Goal: Information Seeking & Learning: Learn about a topic

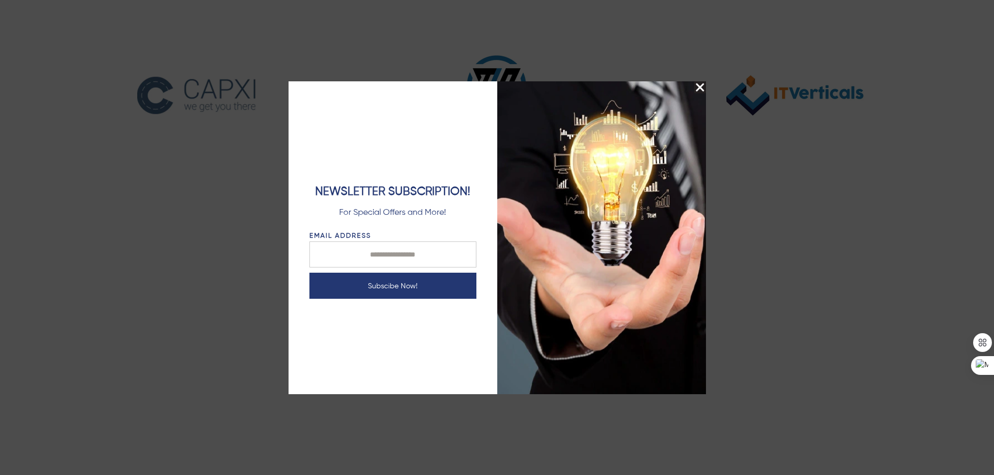
scroll to position [1357, 0]
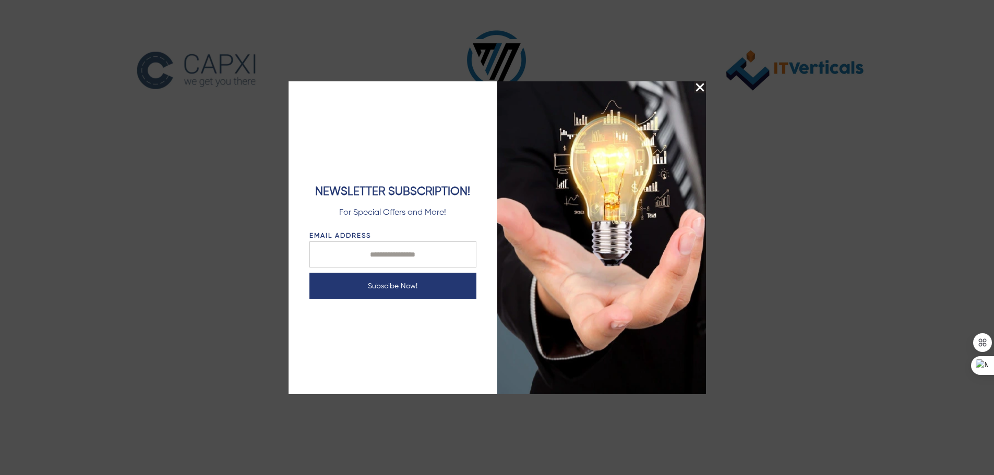
click at [701, 85] on img "Close Splash Button" at bounding box center [700, 87] width 12 height 12
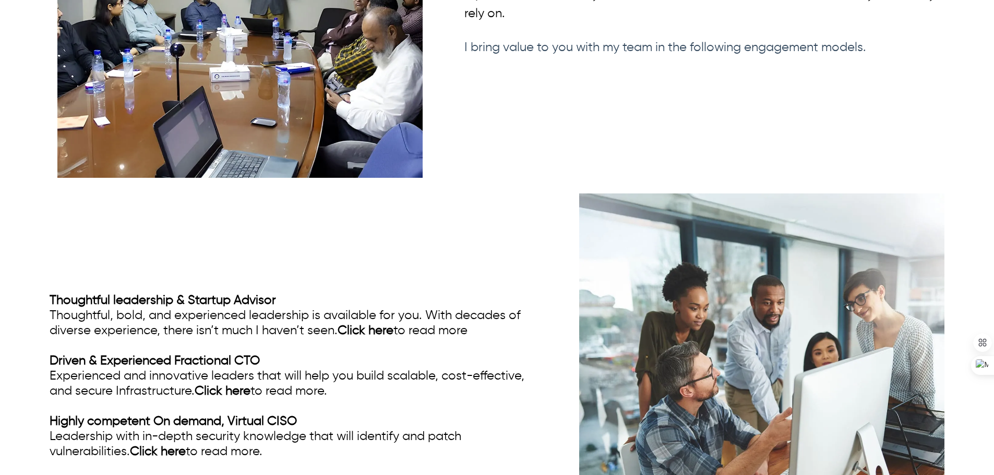
scroll to position [2754, 0]
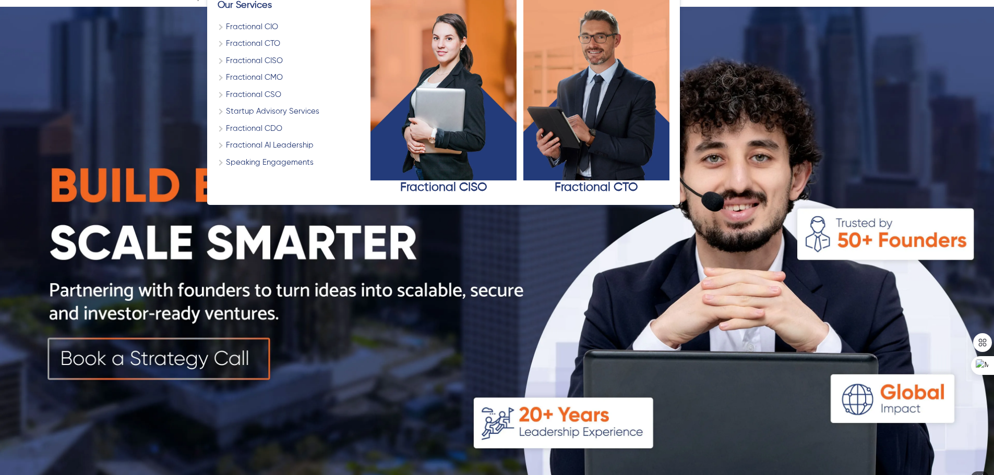
scroll to position [104, 0]
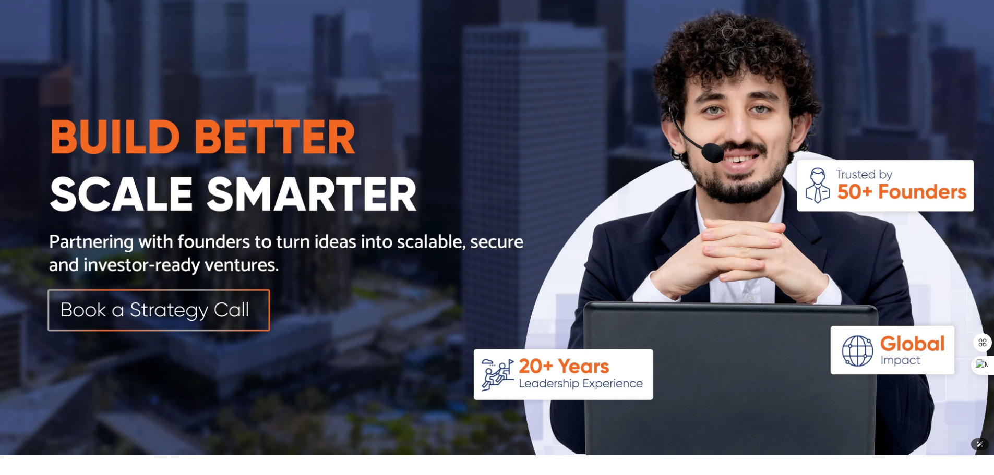
click at [221, 313] on img at bounding box center [497, 206] width 994 height 497
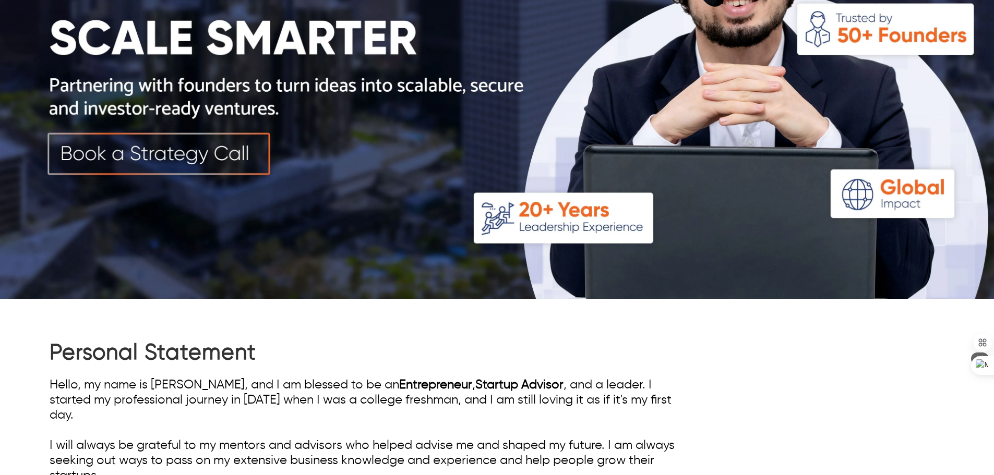
scroll to position [0, 0]
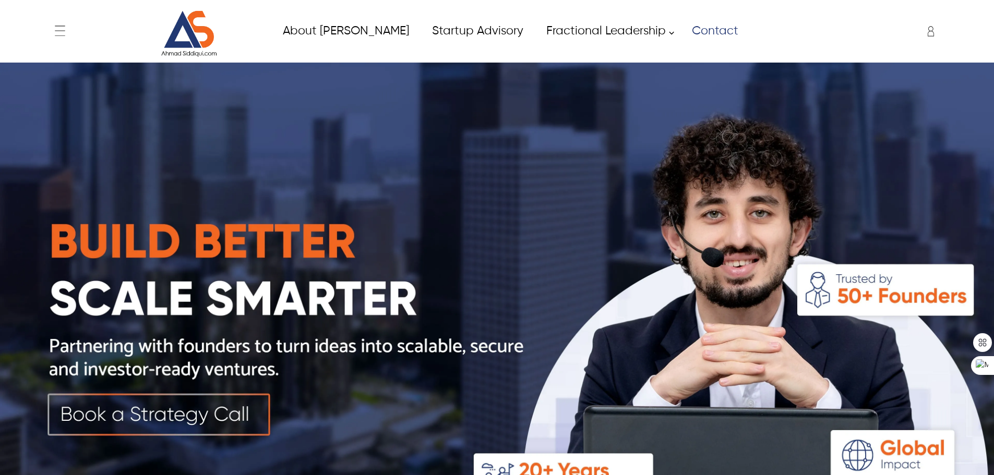
click at [685, 37] on link "Contact" at bounding box center [714, 30] width 69 height 23
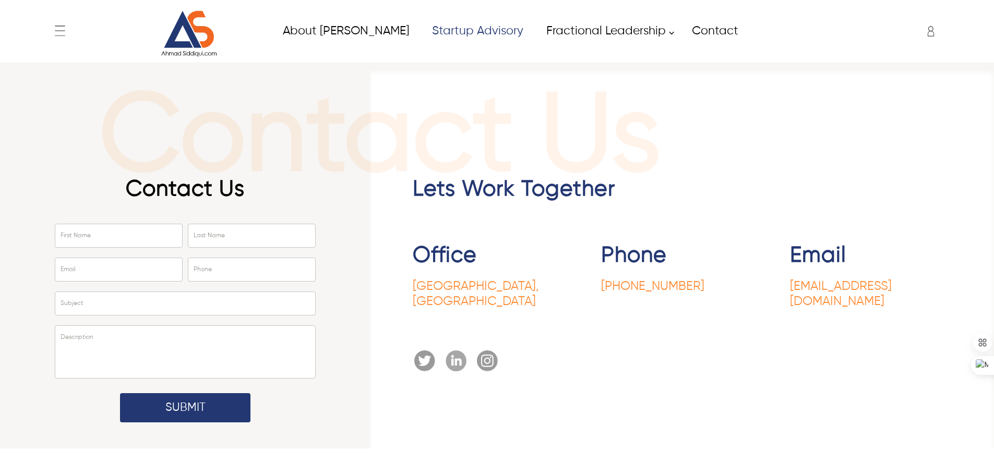
click at [420, 29] on link "Startup Advisory" at bounding box center [477, 30] width 114 height 23
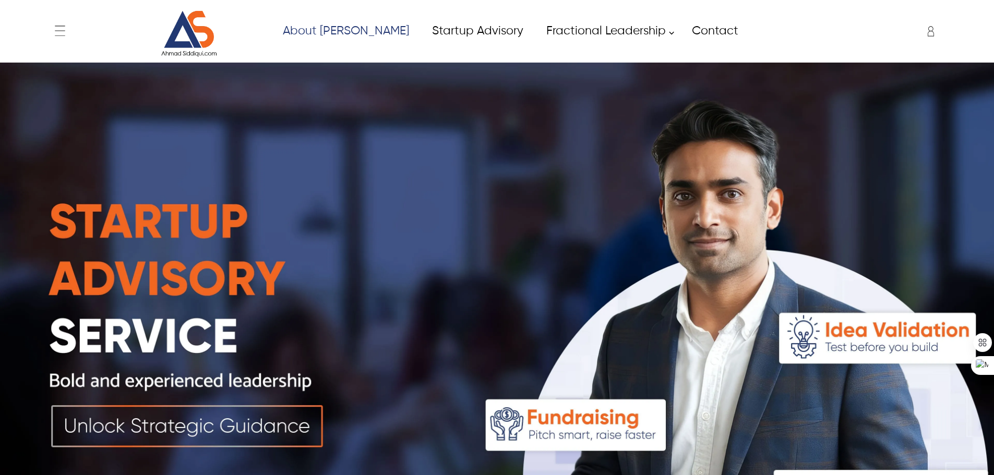
click at [366, 26] on link "About [PERSON_NAME]" at bounding box center [345, 30] width 149 height 23
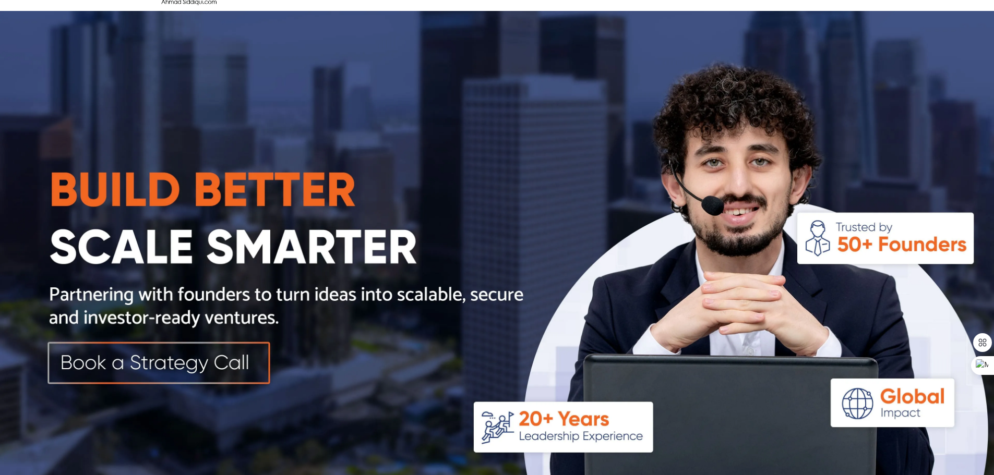
scroll to position [52, 0]
click at [134, 368] on img at bounding box center [497, 258] width 994 height 497
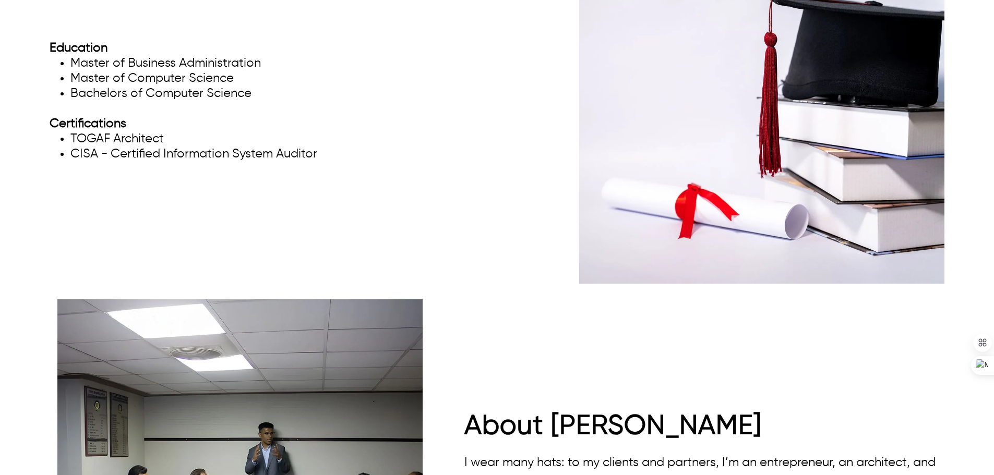
scroll to position [2452, 0]
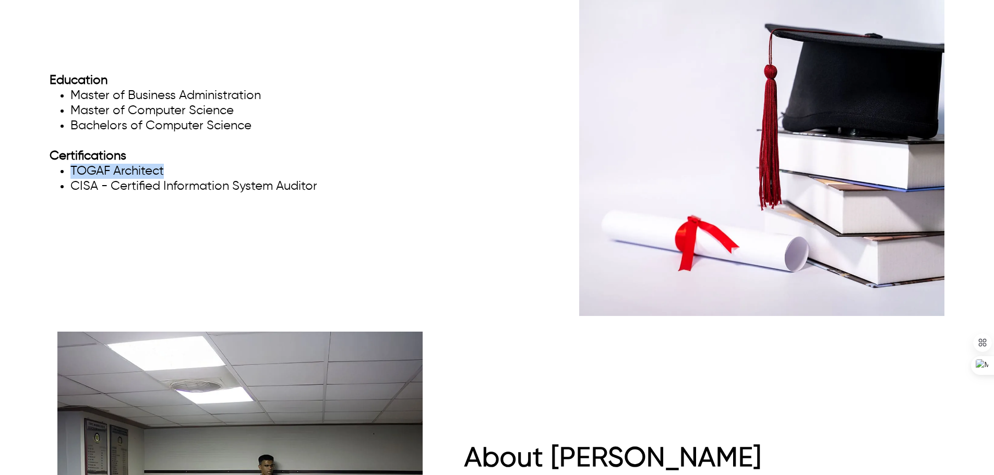
drag, startPoint x: 170, startPoint y: 158, endPoint x: 71, endPoint y: 158, distance: 98.6
click at [71, 164] on li "TOGAF Architect" at bounding box center [193, 171] width 247 height 15
copy li "TOGAF Architect"
click at [462, 124] on div "Education Master of Business Administration Master of Computer Science Bachelor…" at bounding box center [294, 134] width 488 height 142
drag, startPoint x: 253, startPoint y: 102, endPoint x: 279, endPoint y: 100, distance: 26.2
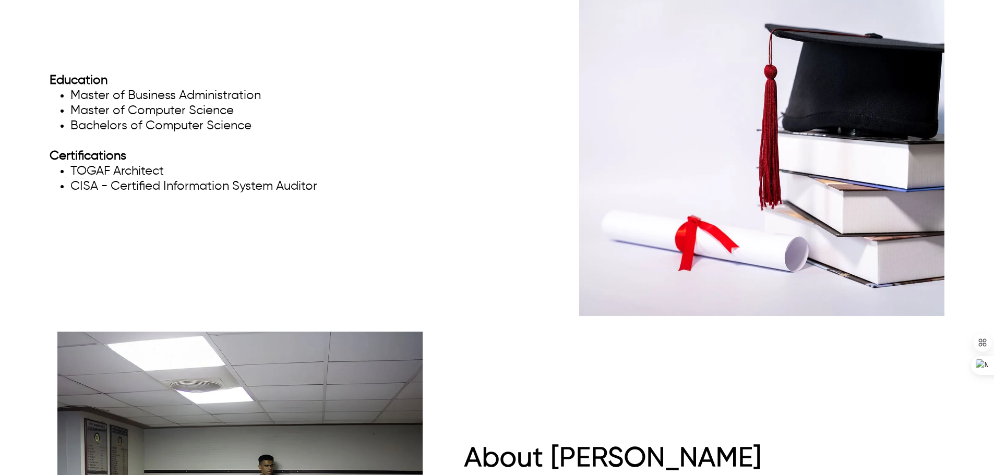
click at [279, 100] on ul "Master of Business Administration Master of Computer Science Bachelors of Compu…" at bounding box center [184, 110] width 268 height 45
click at [142, 103] on li "Master of Computer Science" at bounding box center [193, 110] width 247 height 15
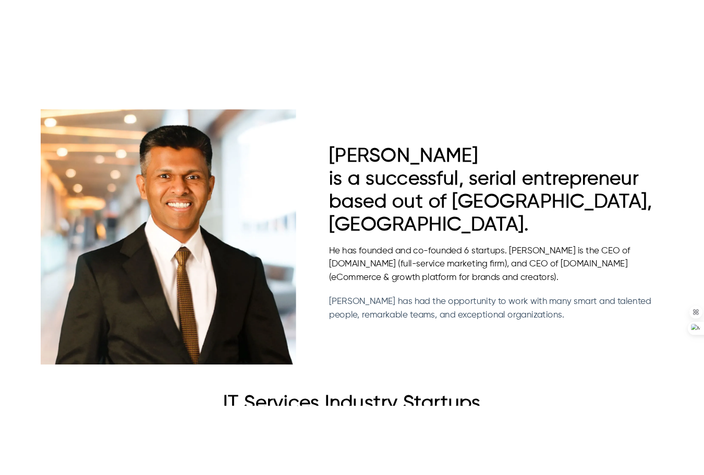
scroll to position [690, 0]
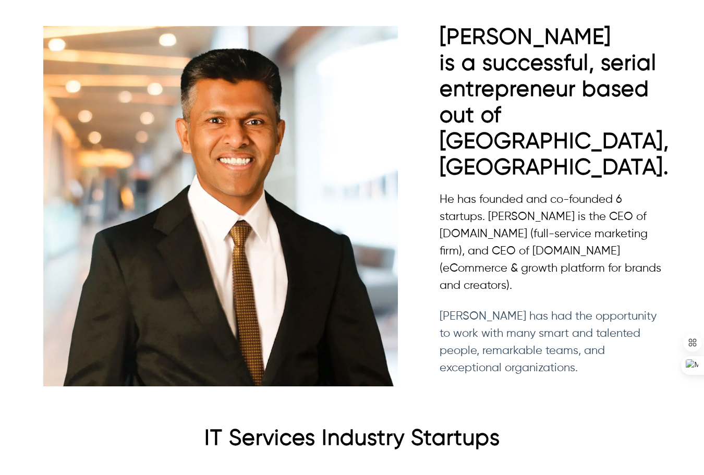
click at [310, 143] on img at bounding box center [220, 206] width 355 height 361
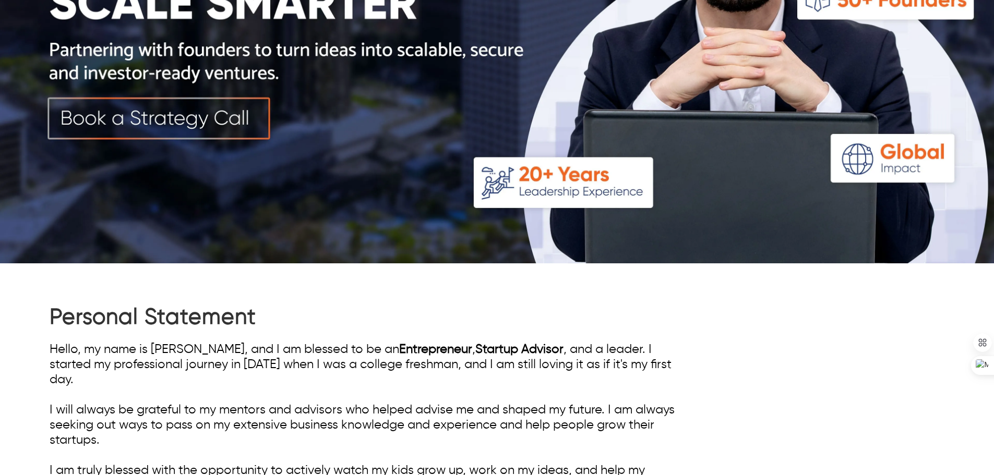
scroll to position [0, 0]
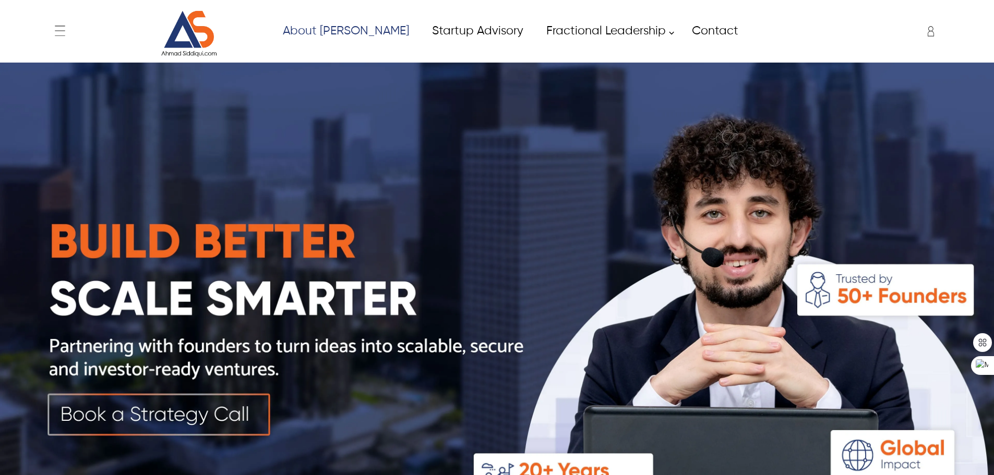
click at [371, 33] on link "About [PERSON_NAME]" at bounding box center [345, 30] width 149 height 23
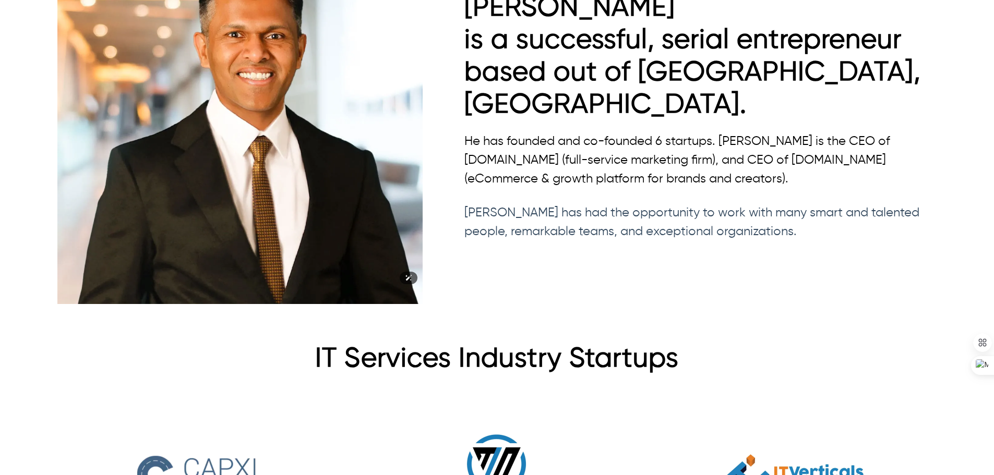
scroll to position [887, 0]
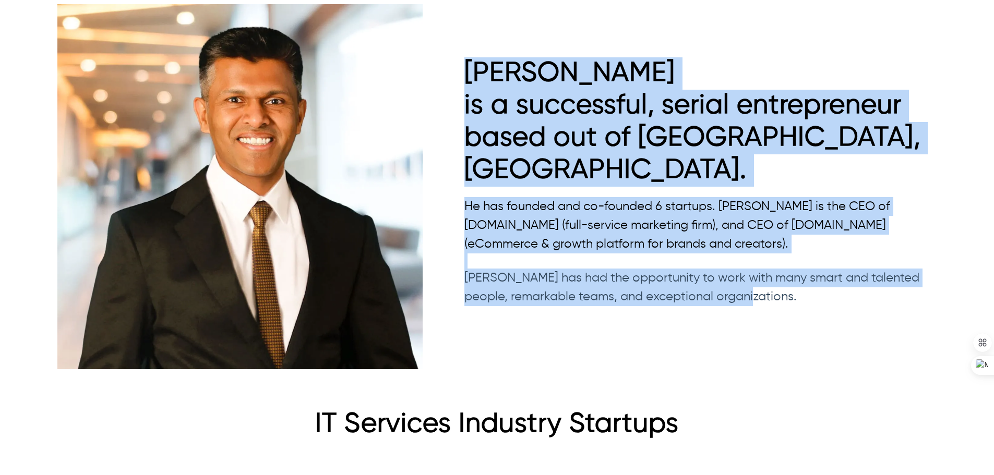
drag, startPoint x: 456, startPoint y: 73, endPoint x: 850, endPoint y: 264, distance: 438.0
click at [850, 264] on div "Ahmad is a successful, serial entrepreneur based out of Dallas, TX. He has foun…" at bounding box center [497, 186] width 895 height 381
copy div "Ahmad is a successful, serial entrepreneur based out of Dallas, TX. He has foun…"
click at [633, 197] on p "He has founded and co-founded 6 startups. [PERSON_NAME] is the CEO of [DOMAIN_N…" at bounding box center [704, 225] width 480 height 56
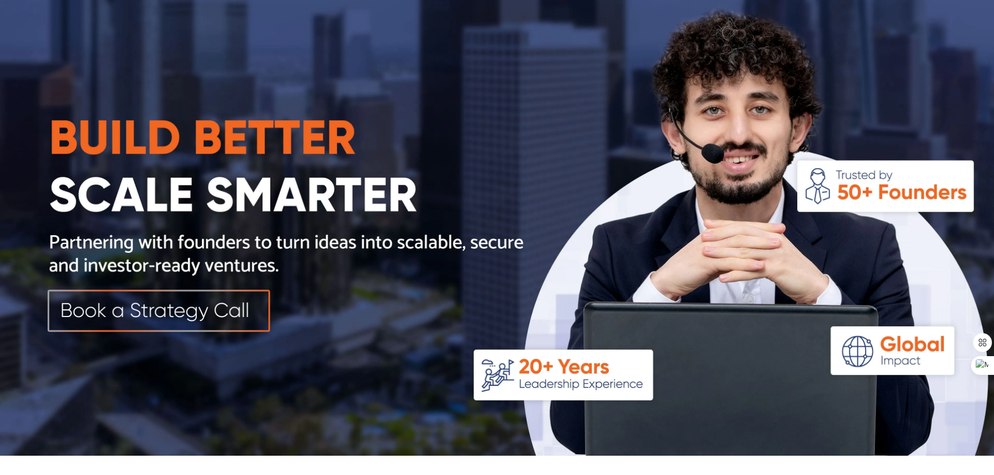
scroll to position [104, 0]
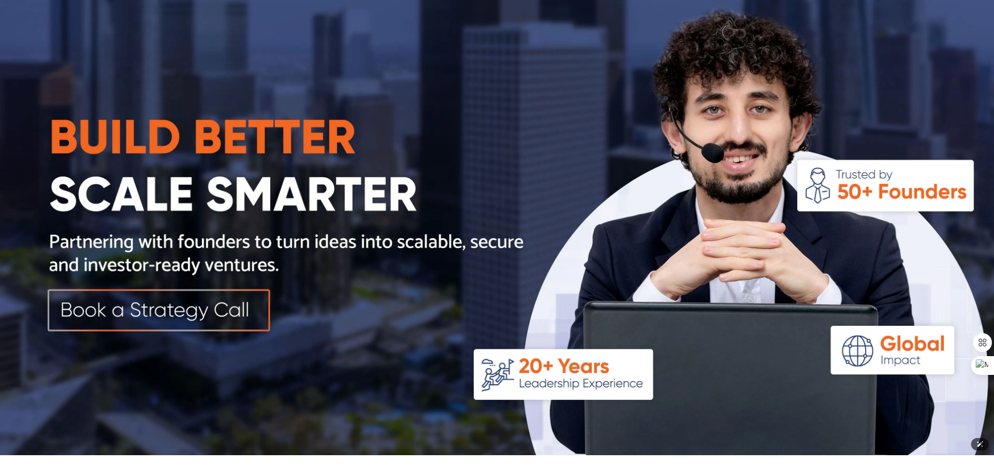
click at [170, 319] on img at bounding box center [497, 206] width 994 height 497
click at [123, 310] on img at bounding box center [497, 206] width 994 height 497
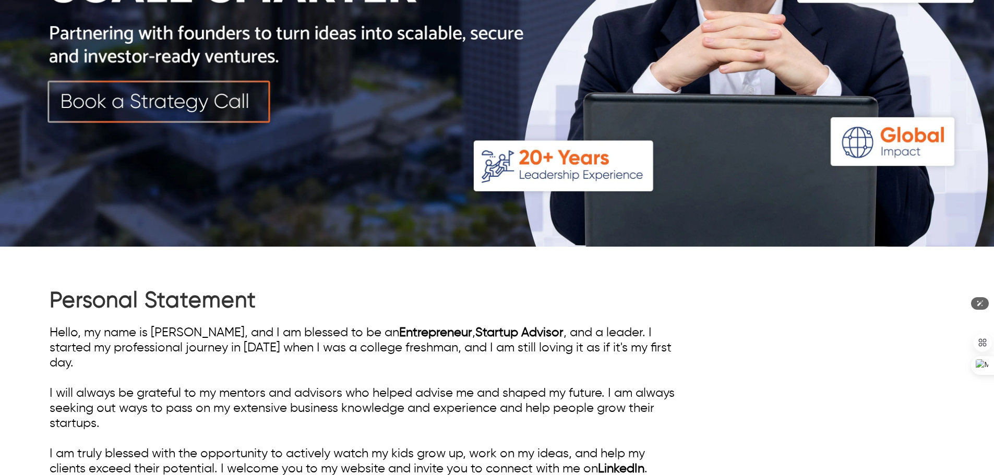
scroll to position [0, 0]
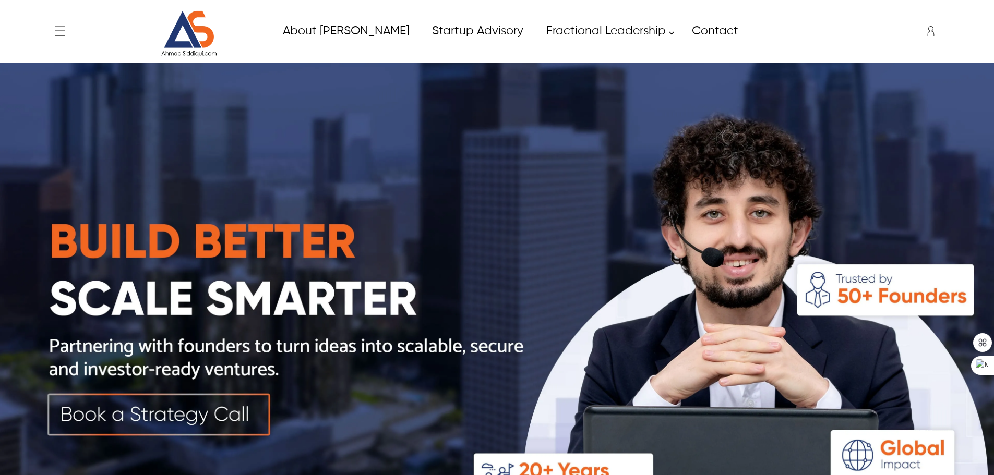
click at [937, 33] on icon "Enter to Open SignUp and Register OverLay" at bounding box center [930, 31] width 21 height 21
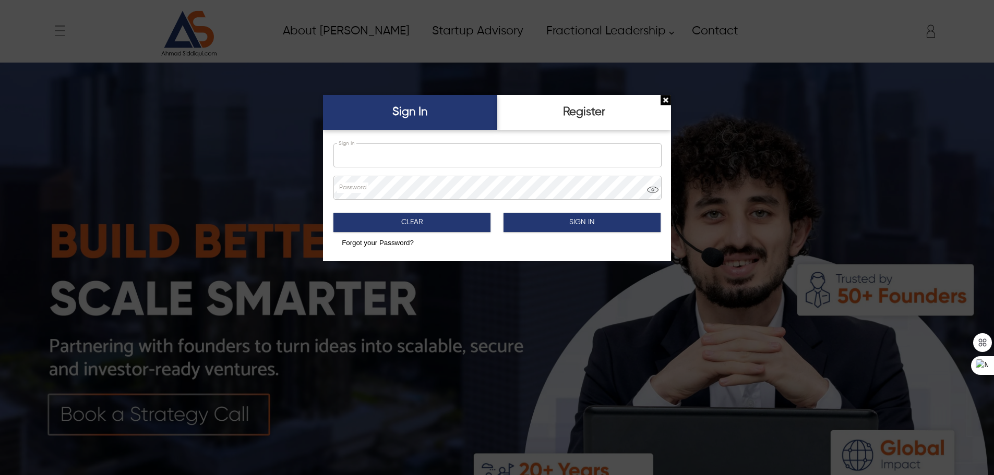
type input "**********"
click at [554, 224] on button "Sign In" at bounding box center [581, 222] width 157 height 19
click at [551, 222] on button "Sign In" at bounding box center [581, 222] width 157 height 19
type input "*****"
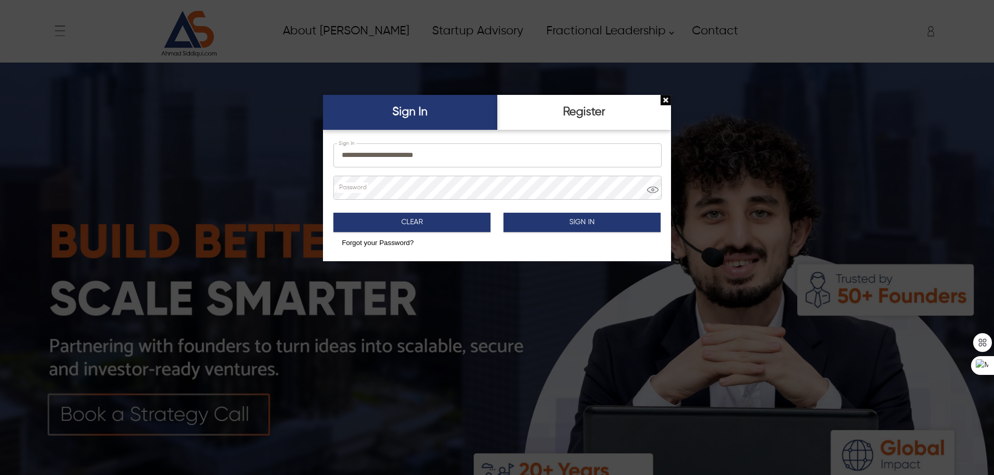
type input "**********"
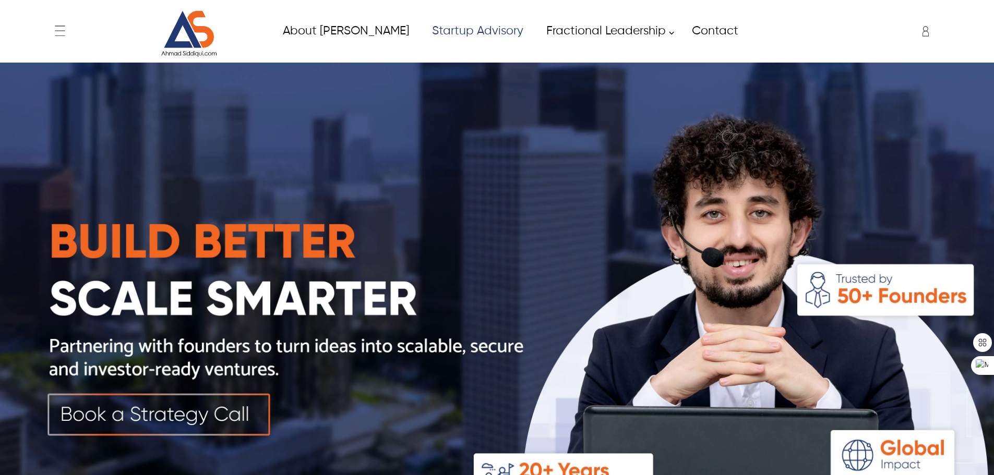
click at [426, 29] on link "Startup Advisory" at bounding box center [477, 30] width 114 height 23
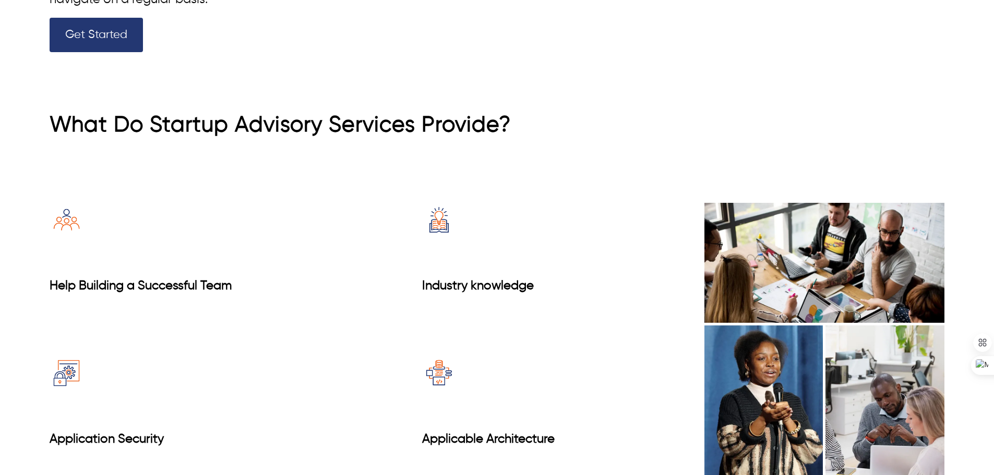
scroll to position [269, 0]
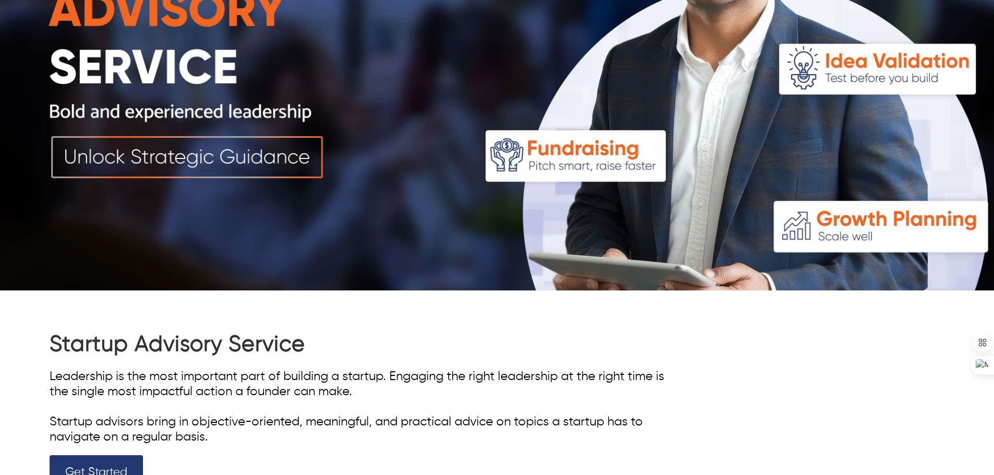
click at [580, 36] on img at bounding box center [497, 41] width 994 height 497
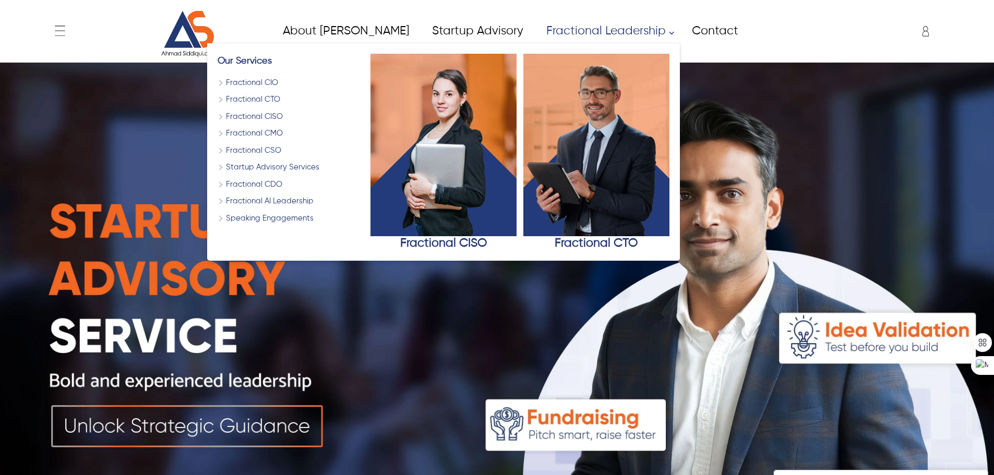
click at [584, 33] on link "Fractional Leadership" at bounding box center [607, 30] width 146 height 23
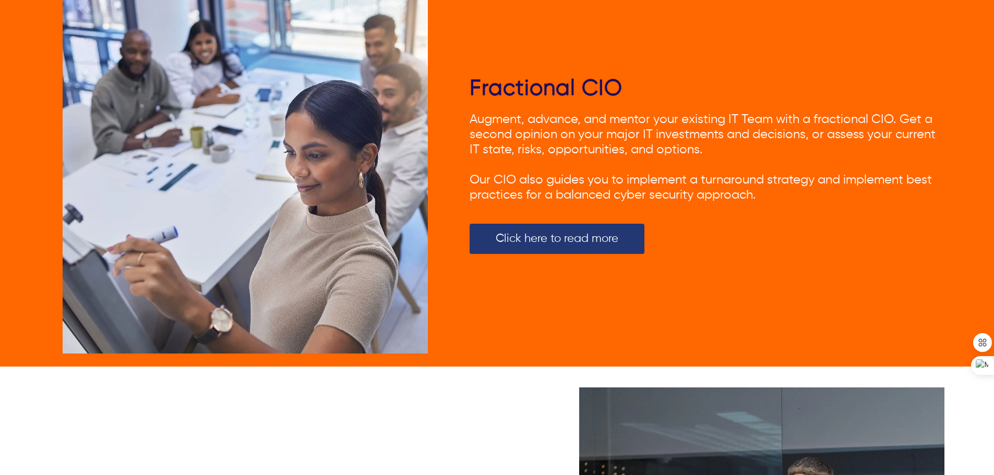
scroll to position [1532, 0]
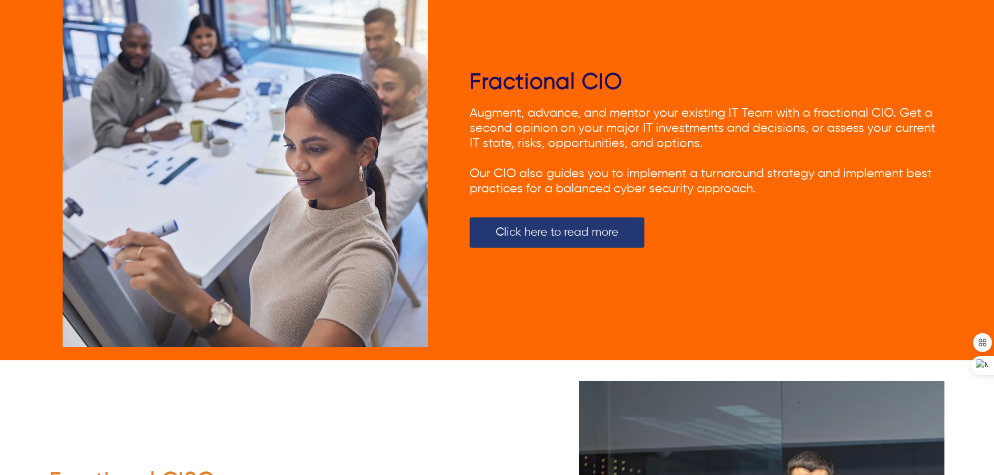
click at [576, 28] on div "Fractional CIO Augment, advance, and mentor your existing IT Team with a fracti…" at bounding box center [497, 164] width 895 height 391
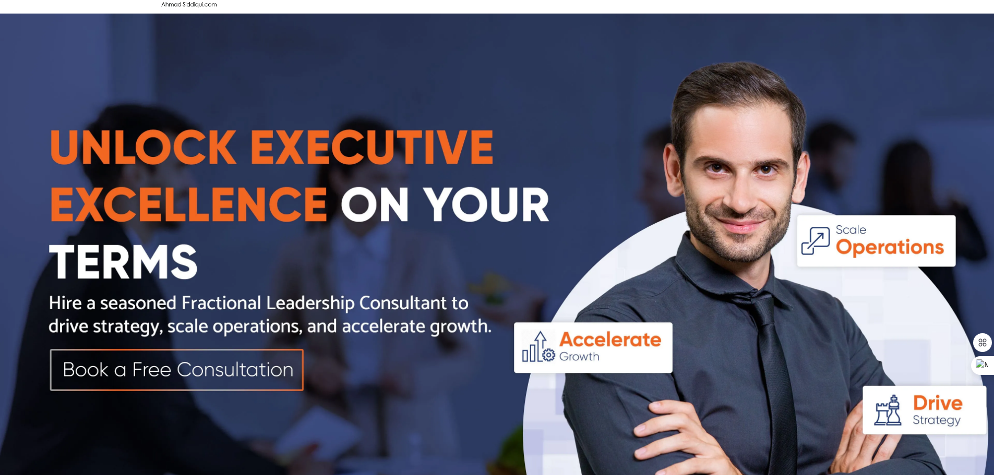
scroll to position [0, 0]
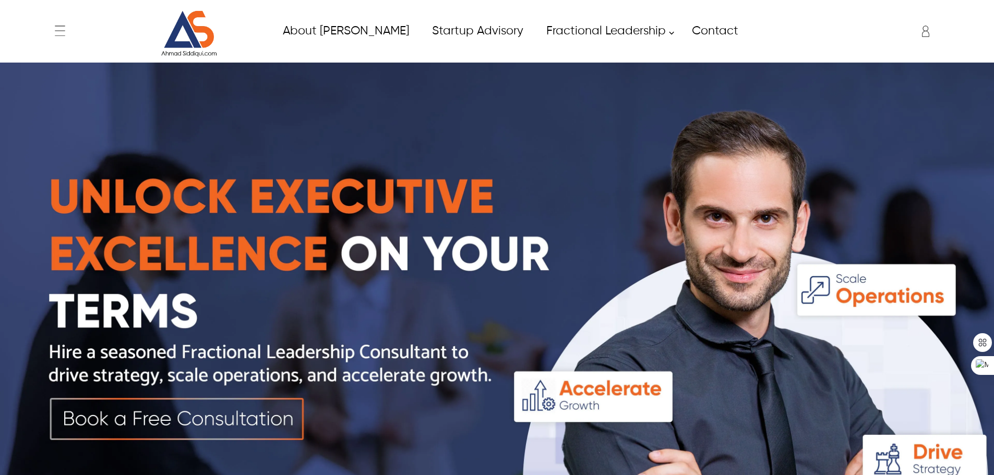
click at [929, 30] on icon at bounding box center [925, 31] width 21 height 21
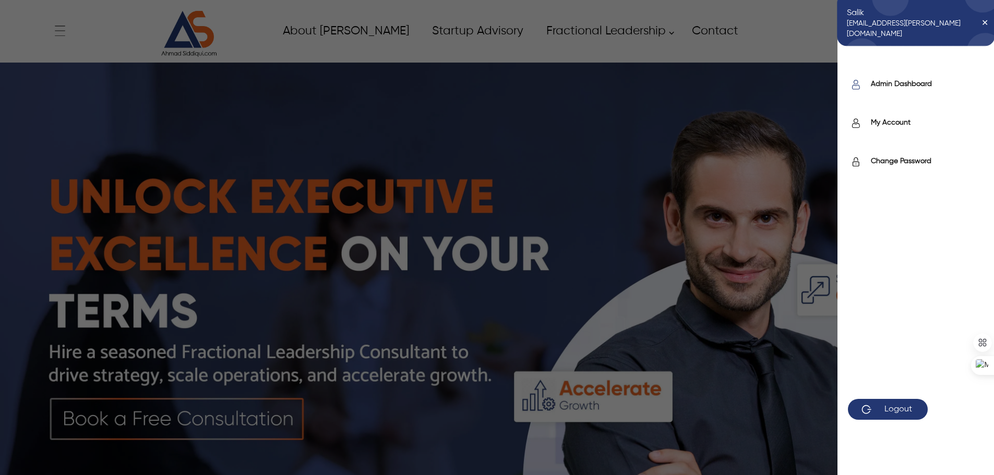
click at [917, 85] on label "Admin Dashboard" at bounding box center [927, 84] width 113 height 10
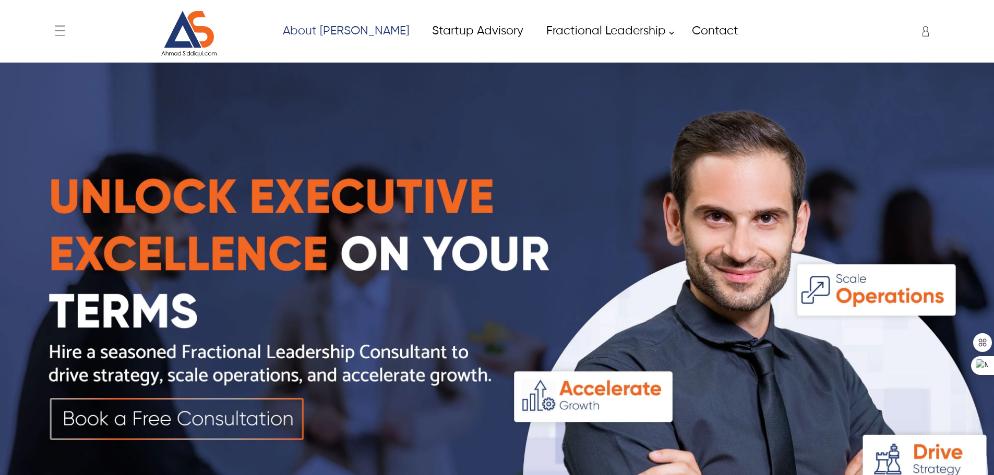
click at [345, 30] on link "About [PERSON_NAME]" at bounding box center [345, 30] width 149 height 23
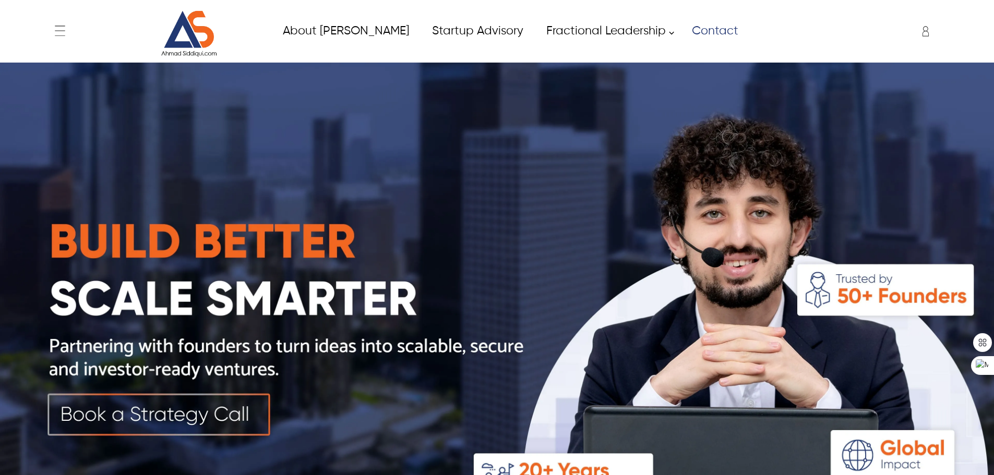
click at [680, 27] on link "Contact" at bounding box center [714, 30] width 69 height 23
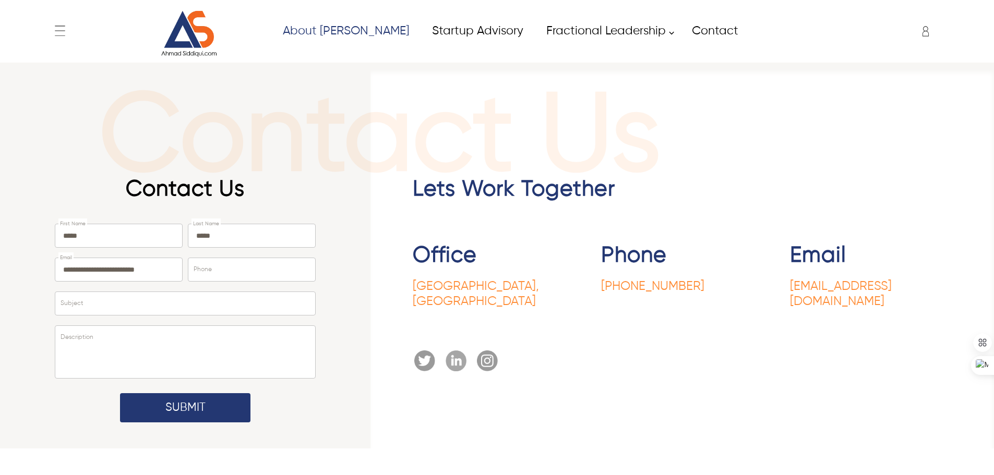
click at [362, 29] on link "About [PERSON_NAME]" at bounding box center [345, 30] width 149 height 23
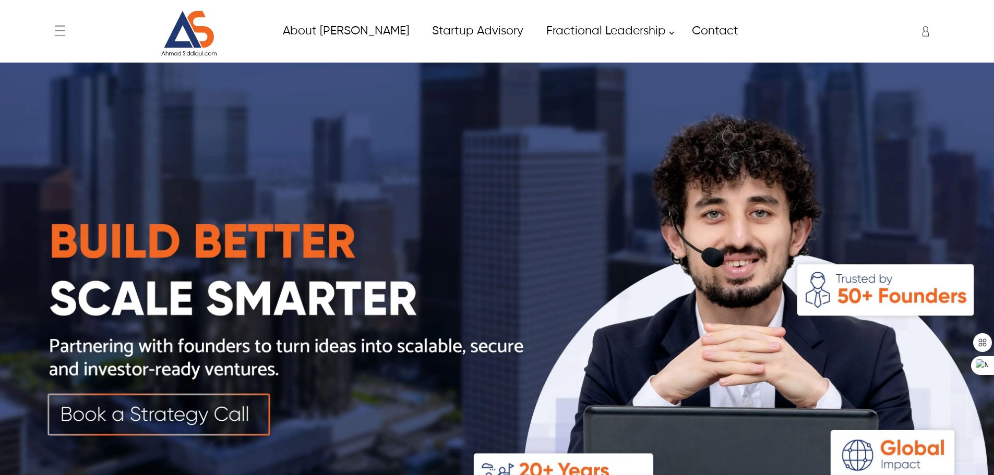
click at [186, 419] on img at bounding box center [497, 311] width 994 height 497
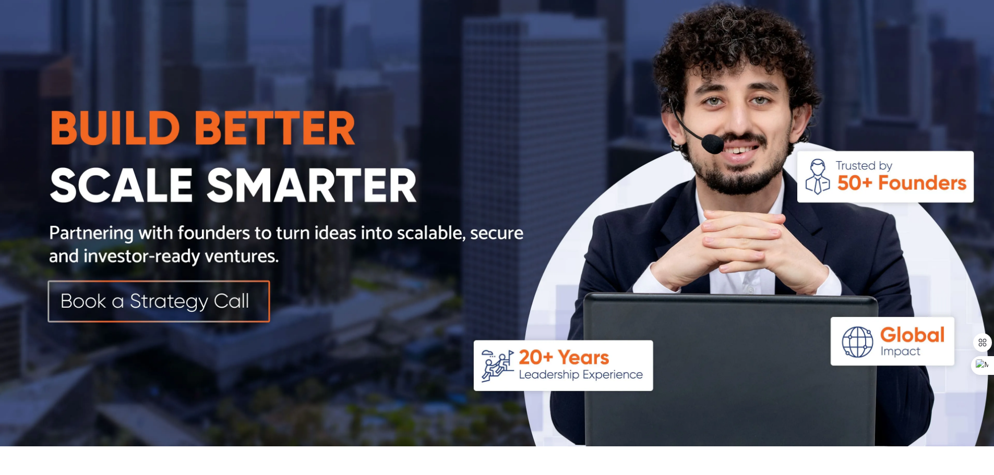
scroll to position [157, 0]
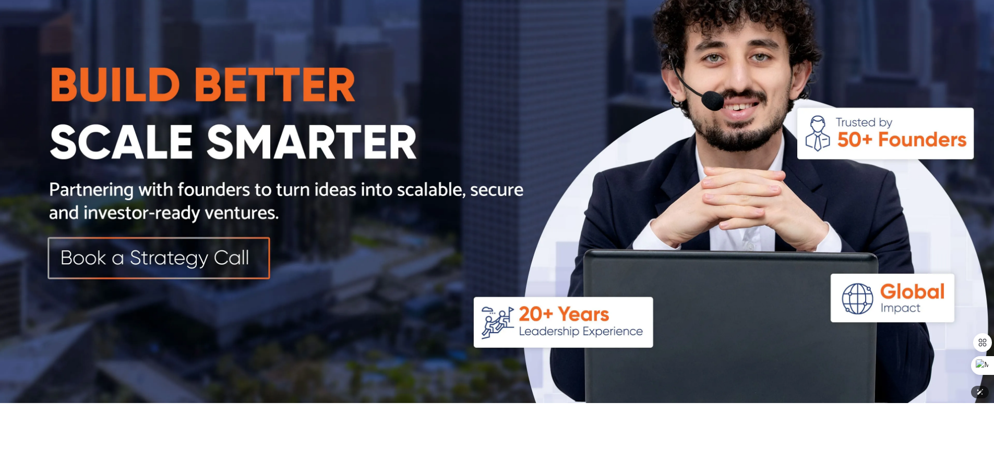
click at [161, 257] on img at bounding box center [497, 154] width 994 height 497
click at [164, 390] on img at bounding box center [497, 154] width 994 height 497
click at [87, 355] on img at bounding box center [497, 154] width 994 height 497
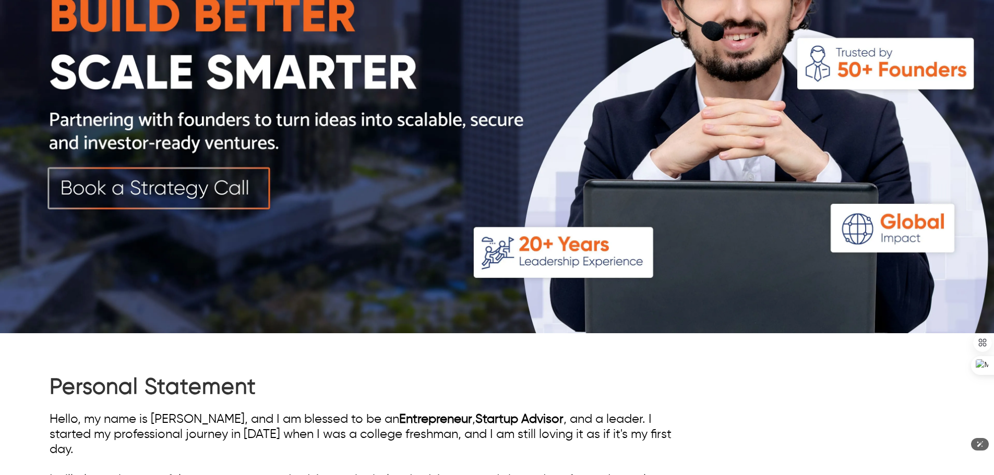
scroll to position [104, 0]
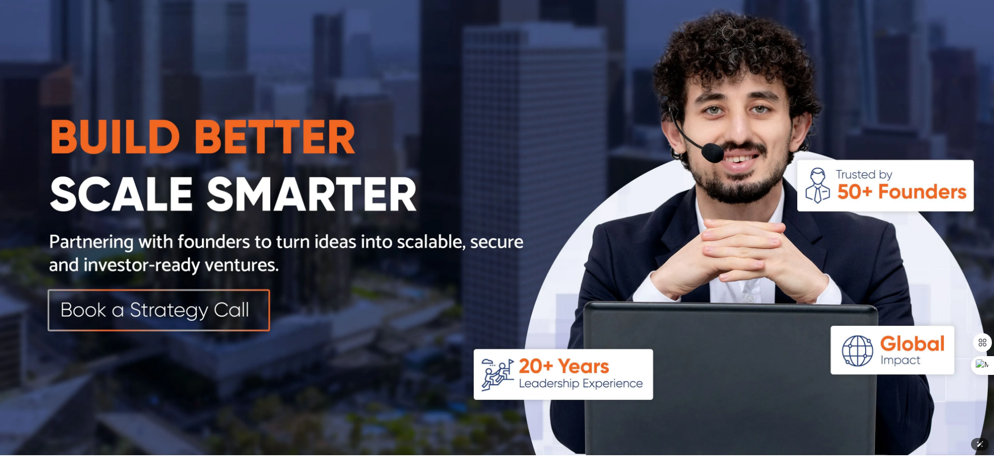
click at [173, 318] on img at bounding box center [497, 206] width 994 height 497
click at [215, 303] on img at bounding box center [497, 206] width 994 height 497
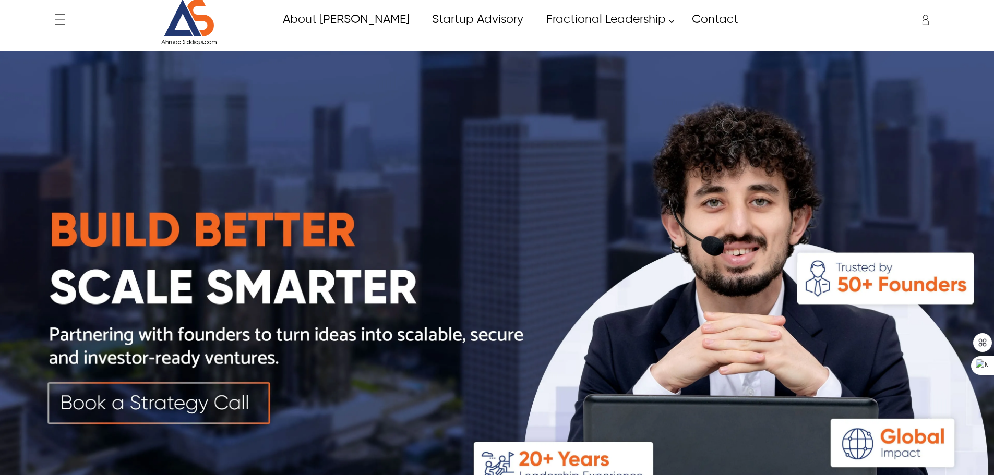
scroll to position [0, 0]
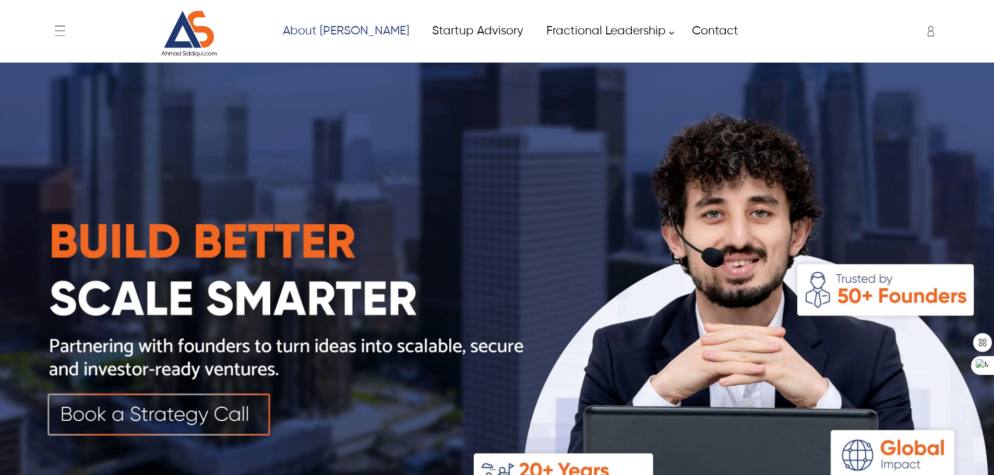
click at [346, 23] on link "About [PERSON_NAME]" at bounding box center [345, 30] width 149 height 23
click at [342, 28] on link "About [PERSON_NAME]" at bounding box center [345, 30] width 149 height 23
click at [458, 31] on link "Startup Advisory" at bounding box center [477, 30] width 114 height 23
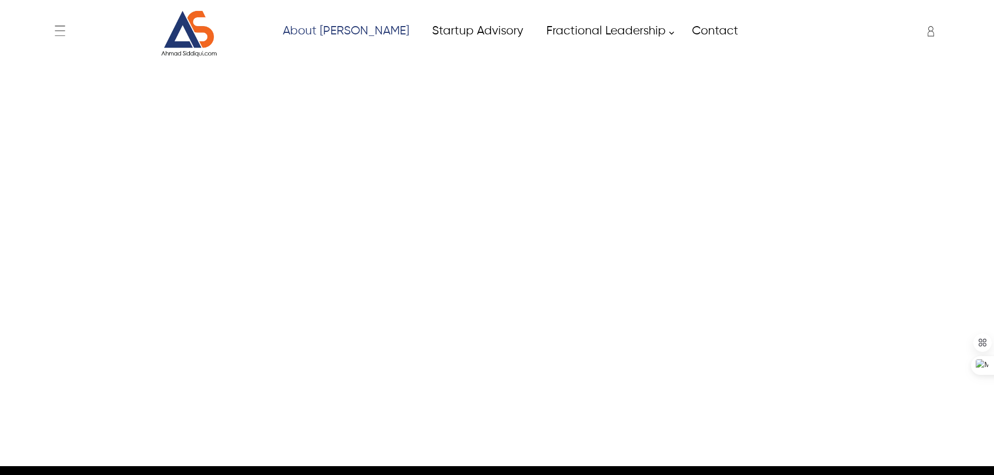
click at [346, 30] on link "About [PERSON_NAME]" at bounding box center [345, 30] width 149 height 23
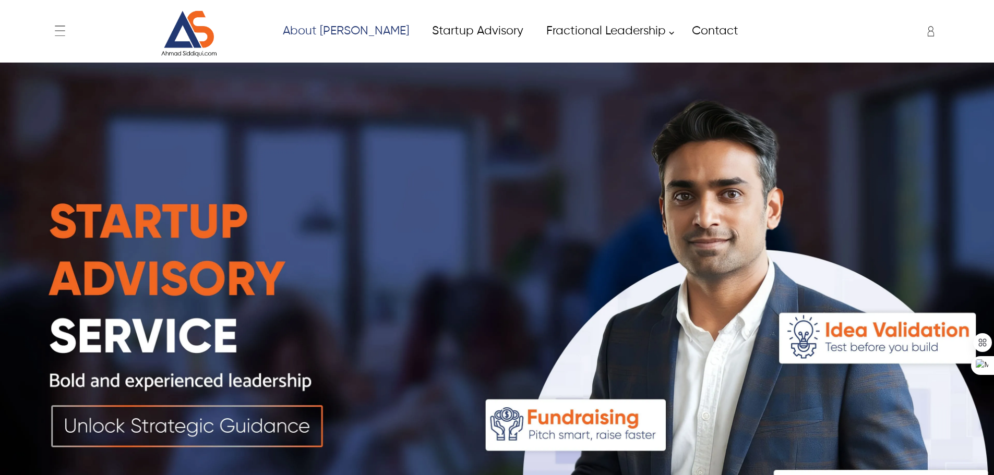
click at [313, 26] on link "About [PERSON_NAME]" at bounding box center [345, 30] width 149 height 23
click at [317, 33] on link "About [PERSON_NAME]" at bounding box center [345, 30] width 149 height 23
click at [434, 40] on link "Startup Advisory" at bounding box center [477, 30] width 114 height 23
click at [322, 35] on link "About [PERSON_NAME]" at bounding box center [345, 30] width 149 height 23
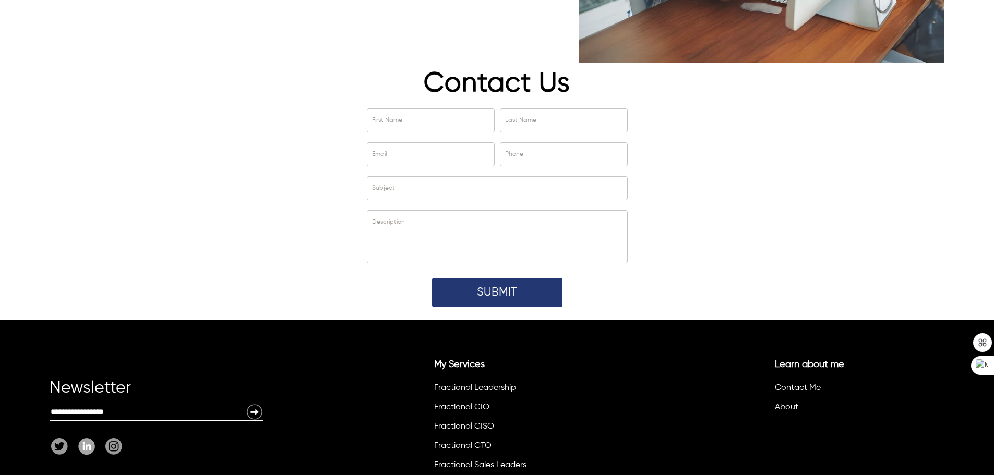
scroll to position [3588, 0]
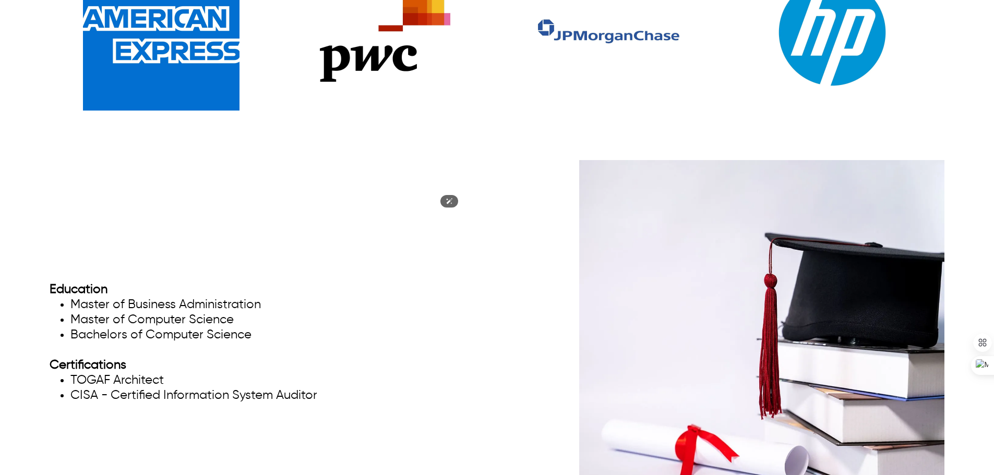
scroll to position [2336, 0]
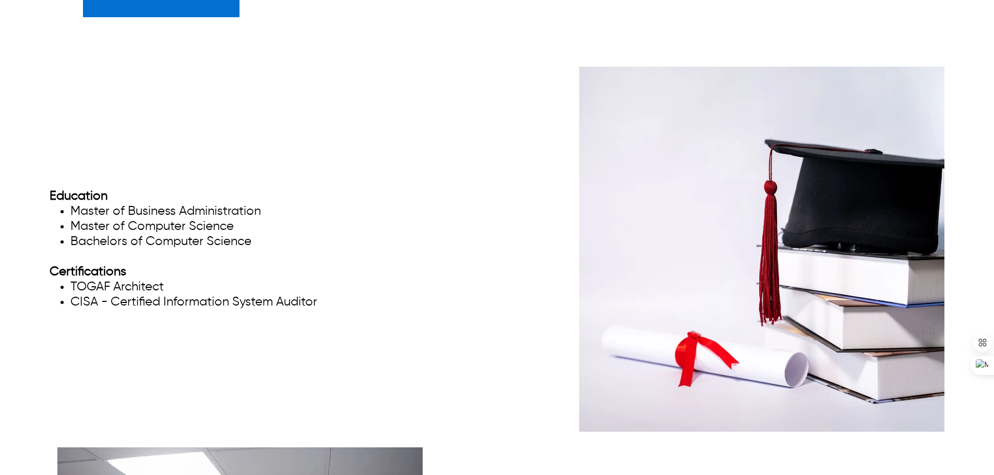
drag, startPoint x: 275, startPoint y: 223, endPoint x: 29, endPoint y: 172, distance: 250.9
click at [29, 172] on div "Education Master of Business Administration Master of Computer Science Bachelor…" at bounding box center [497, 249] width 994 height 365
click at [313, 280] on li "TOGAF Architect" at bounding box center [193, 287] width 247 height 15
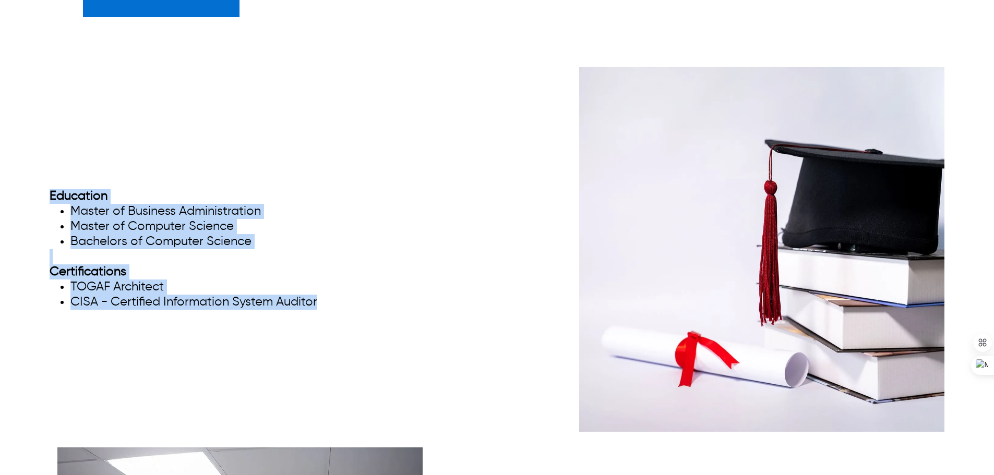
drag, startPoint x: 335, startPoint y: 284, endPoint x: 39, endPoint y: 172, distance: 316.2
click at [39, 172] on div "Education Master of Business Administration Master of Computer Science Bachelor…" at bounding box center [497, 249] width 994 height 365
copy div "Education Master of Business Administration Master of Computer Science Bachelor…"
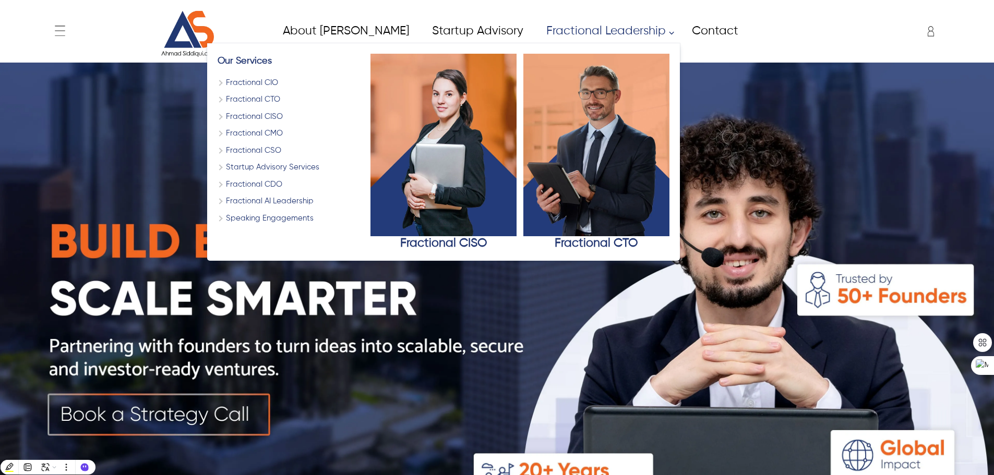
click at [631, 34] on link "Fractional Leadership" at bounding box center [607, 30] width 146 height 23
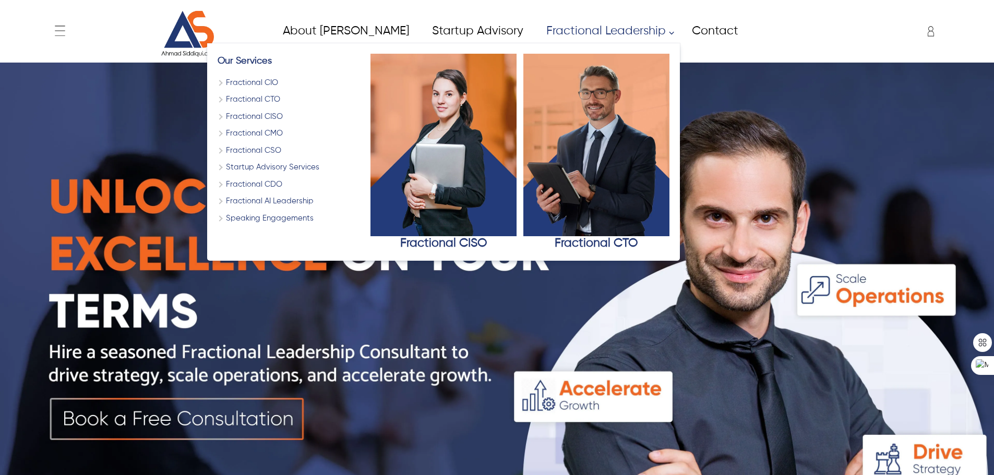
click at [218, 117] on link "Fractional CISO" at bounding box center [291, 117] width 146 height 12
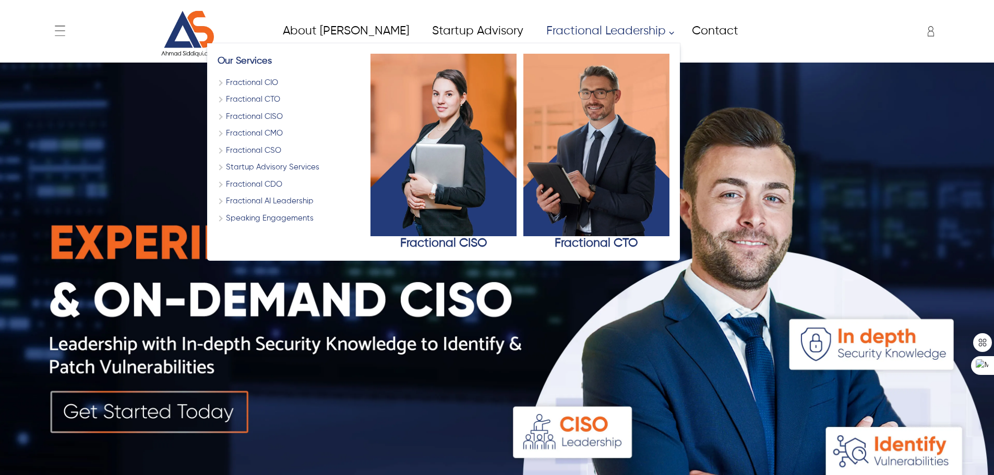
click at [219, 116] on link "Fractional CISO" at bounding box center [291, 117] width 146 height 12
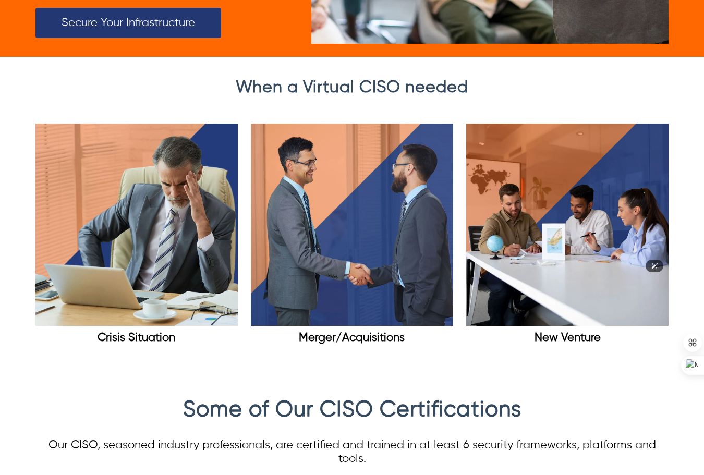
scroll to position [1950, 0]
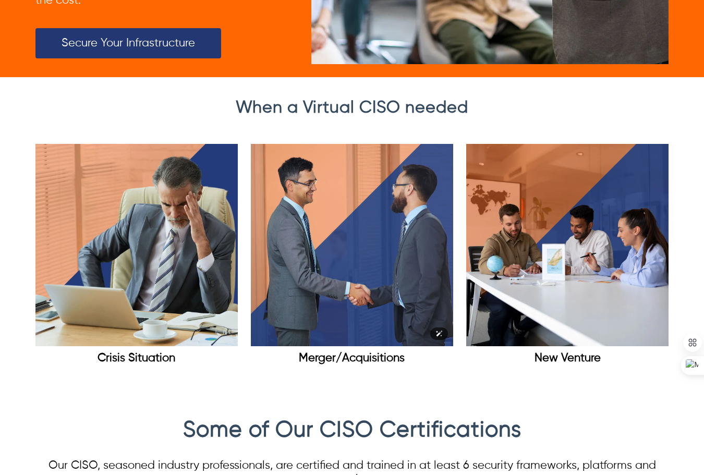
click at [370, 214] on img at bounding box center [352, 245] width 202 height 202
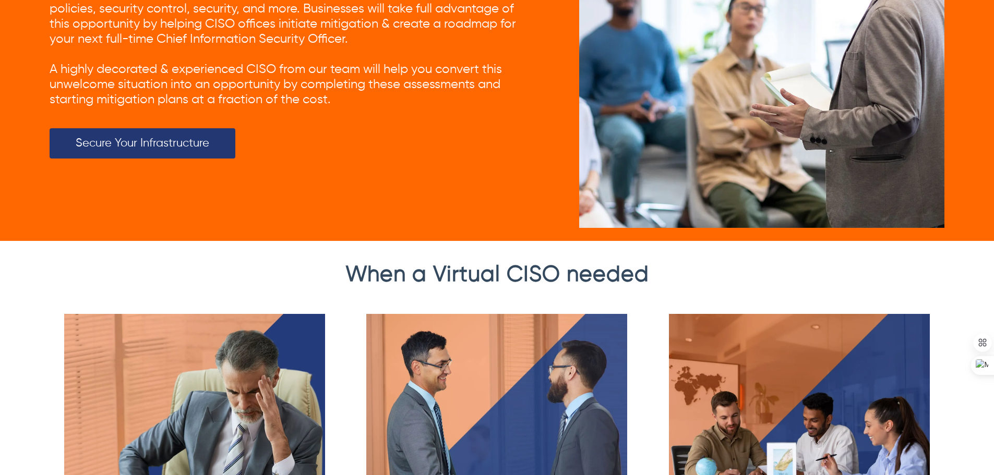
scroll to position [2186, 0]
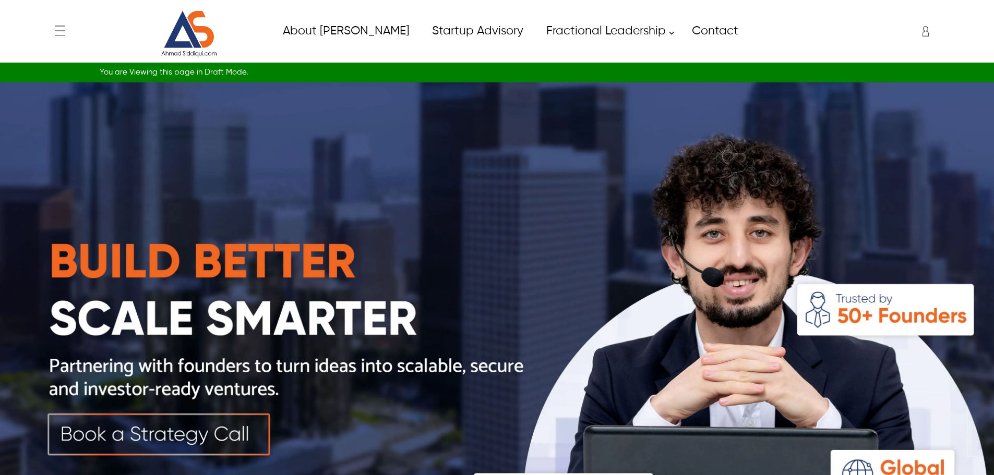
scroll to position [209, 0]
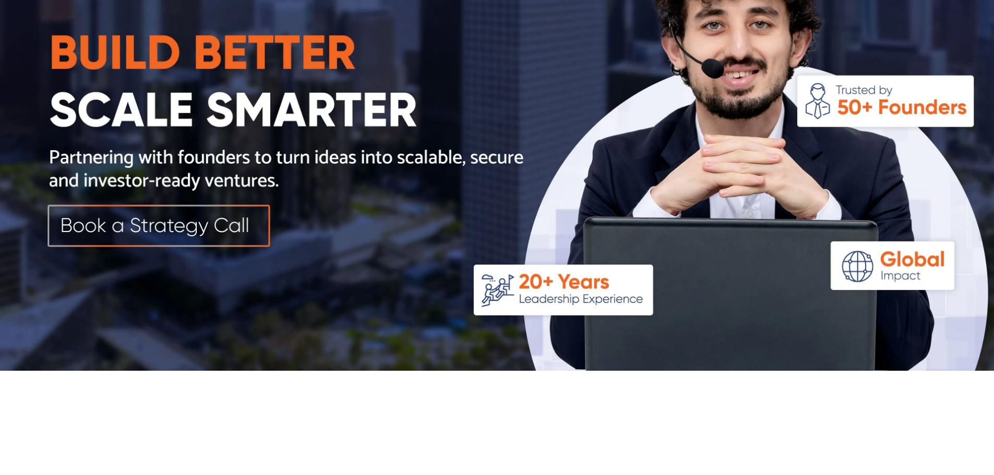
click at [178, 230] on img at bounding box center [497, 122] width 994 height 497
click at [191, 238] on img at bounding box center [497, 122] width 994 height 497
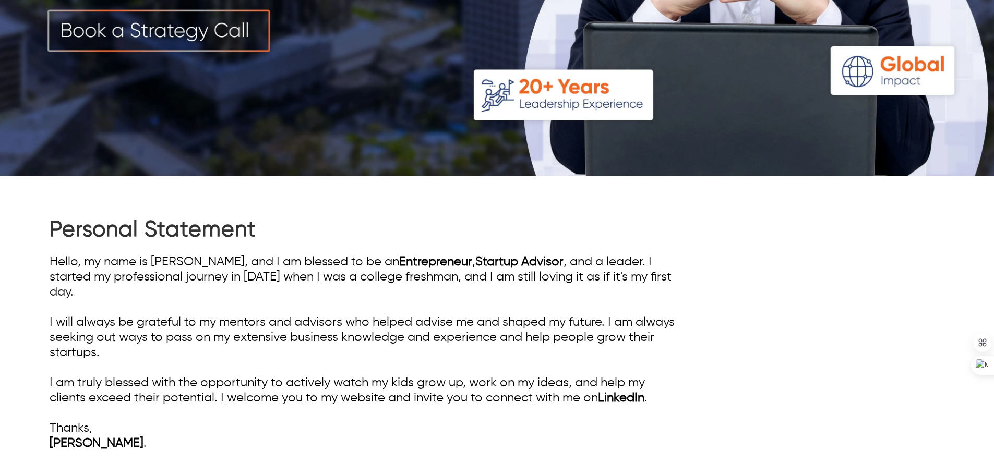
scroll to position [104, 0]
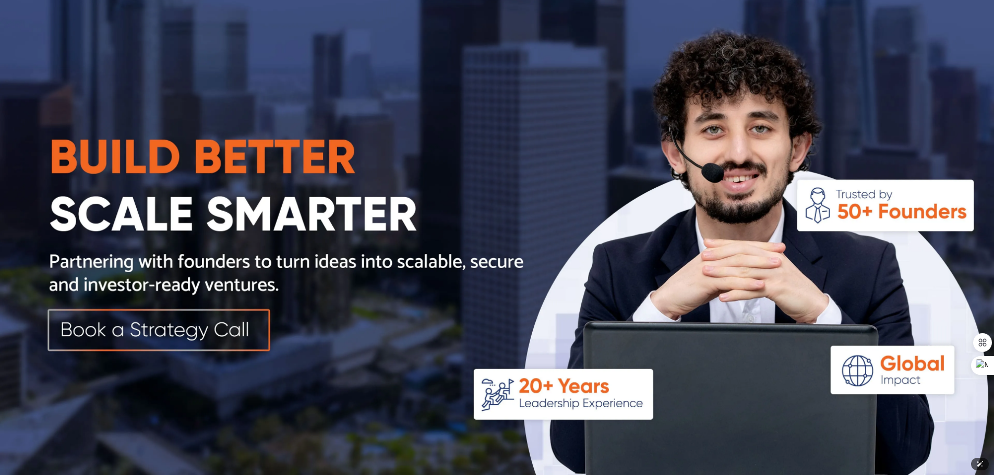
click at [195, 323] on img at bounding box center [497, 226] width 994 height 497
click at [216, 321] on img at bounding box center [497, 226] width 994 height 497
drag, startPoint x: 216, startPoint y: 321, endPoint x: 233, endPoint y: 321, distance: 17.2
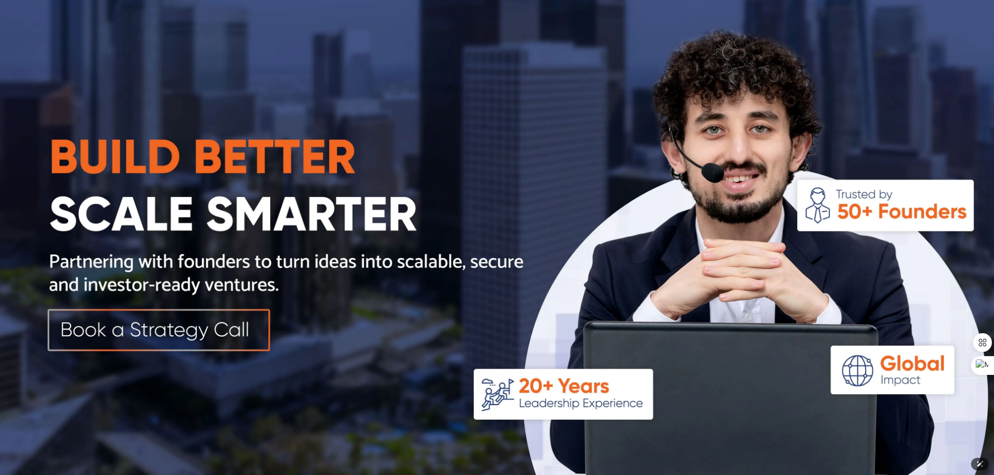
click at [218, 321] on img at bounding box center [497, 226] width 994 height 497
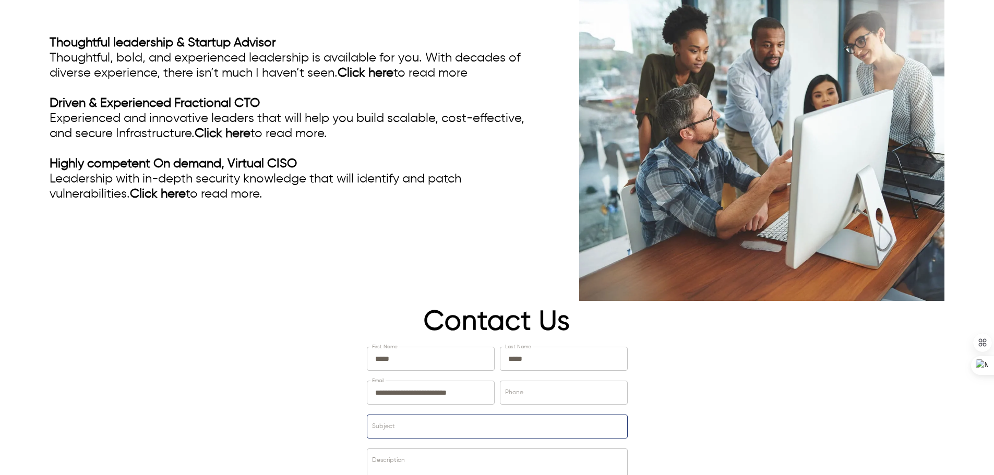
scroll to position [3443, 0]
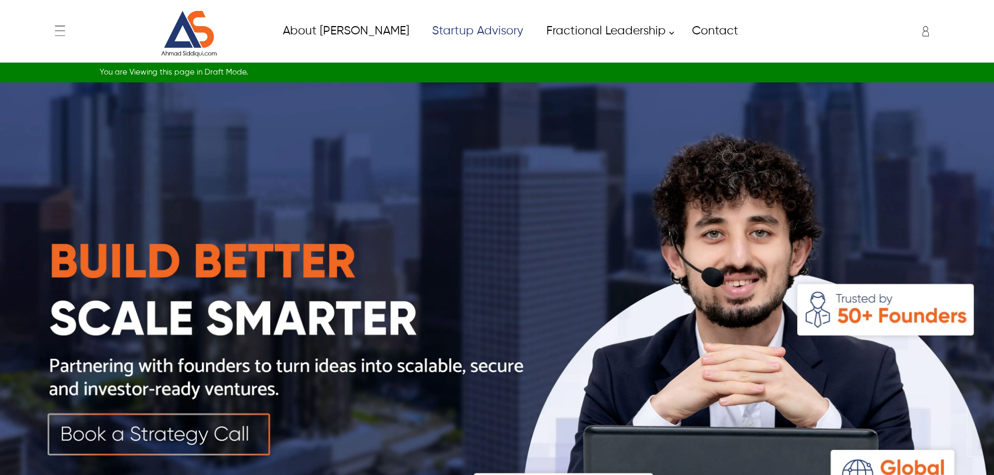
click at [186, 433] on img at bounding box center [497, 330] width 994 height 497
click at [686, 34] on link "Contact" at bounding box center [714, 30] width 69 height 23
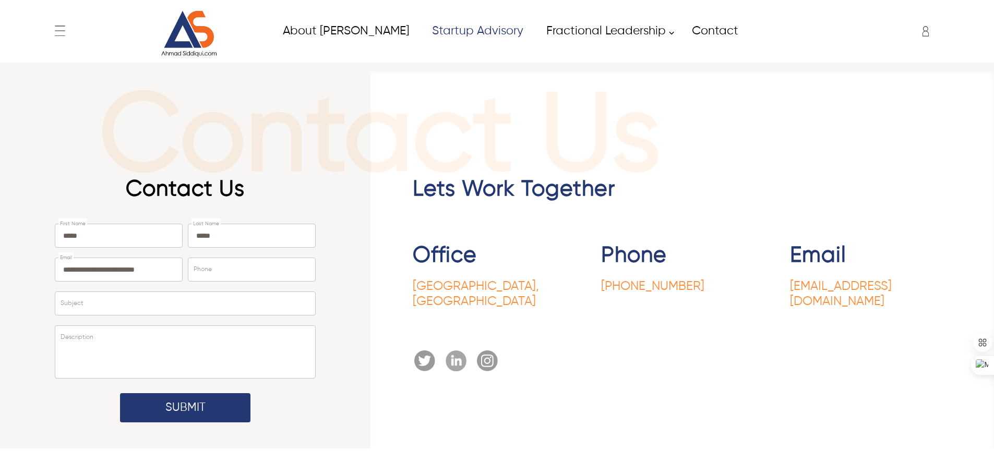
click at [437, 26] on link "Startup Advisory" at bounding box center [477, 30] width 114 height 23
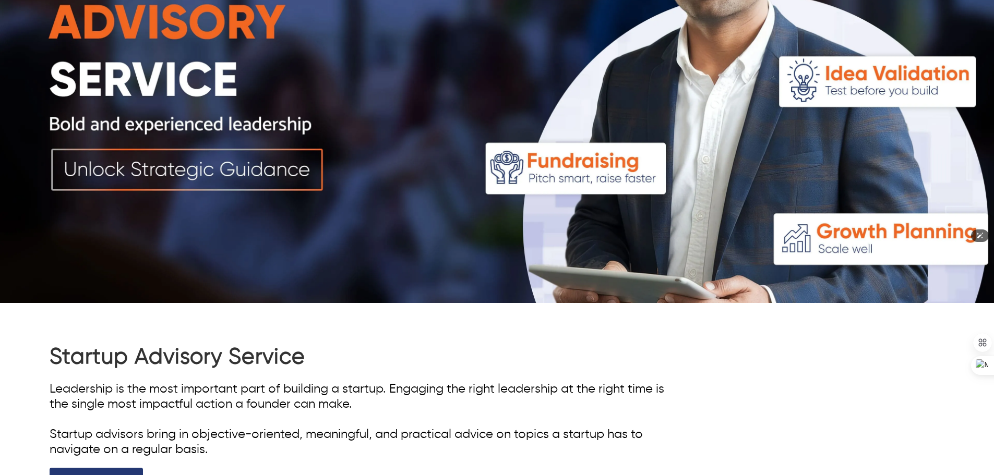
scroll to position [313, 0]
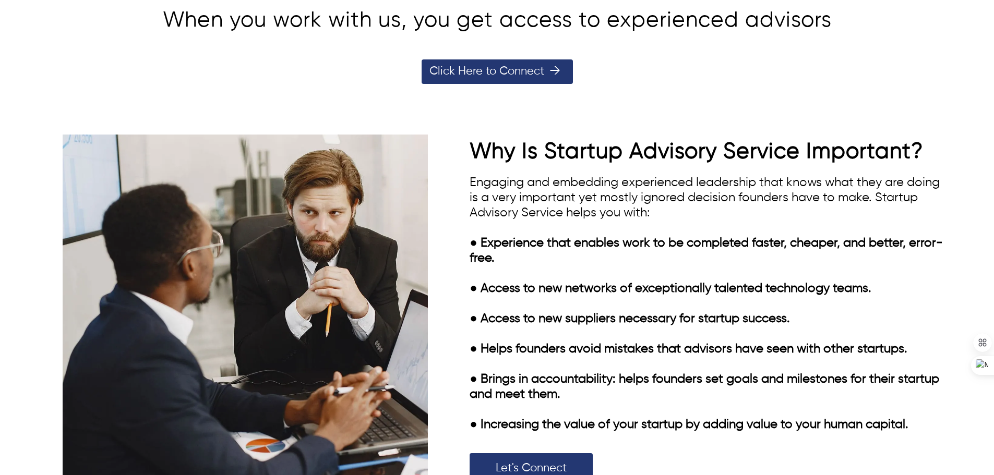
scroll to position [1565, 0]
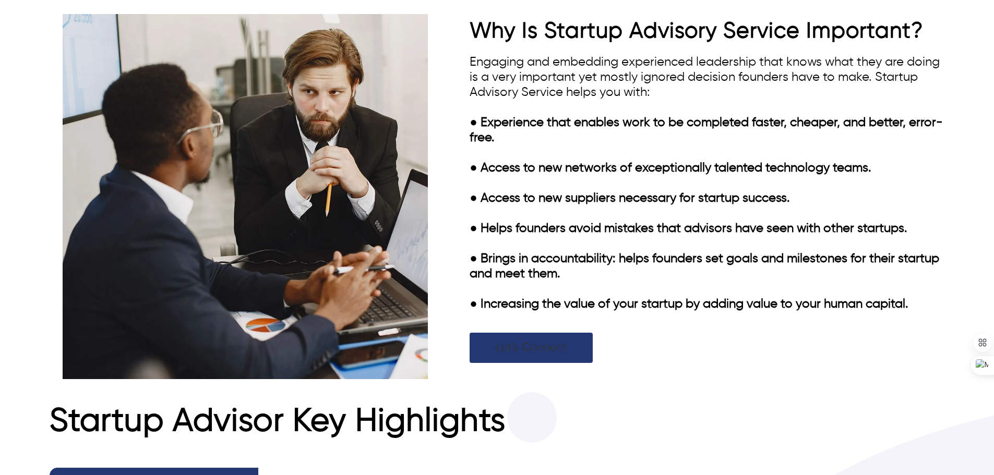
click at [539, 359] on link "Let's Connect" at bounding box center [531, 348] width 123 height 30
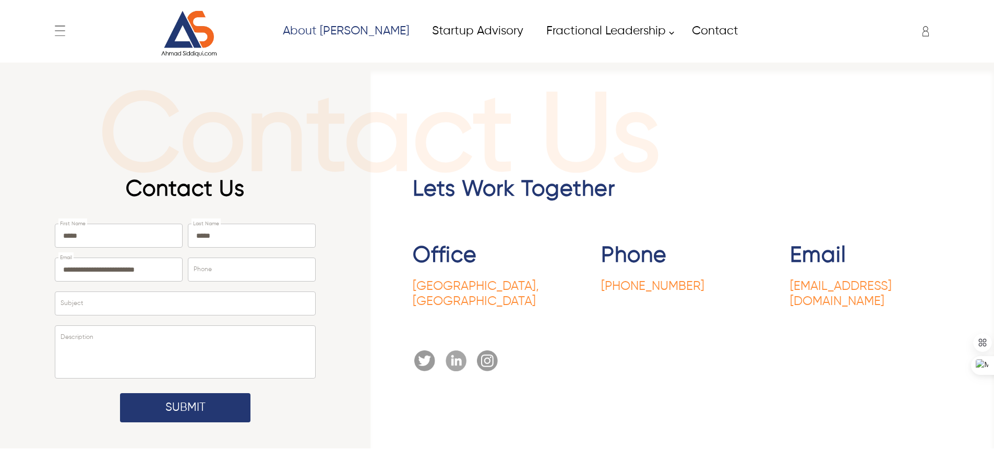
click at [326, 33] on link "About [PERSON_NAME]" at bounding box center [345, 30] width 149 height 23
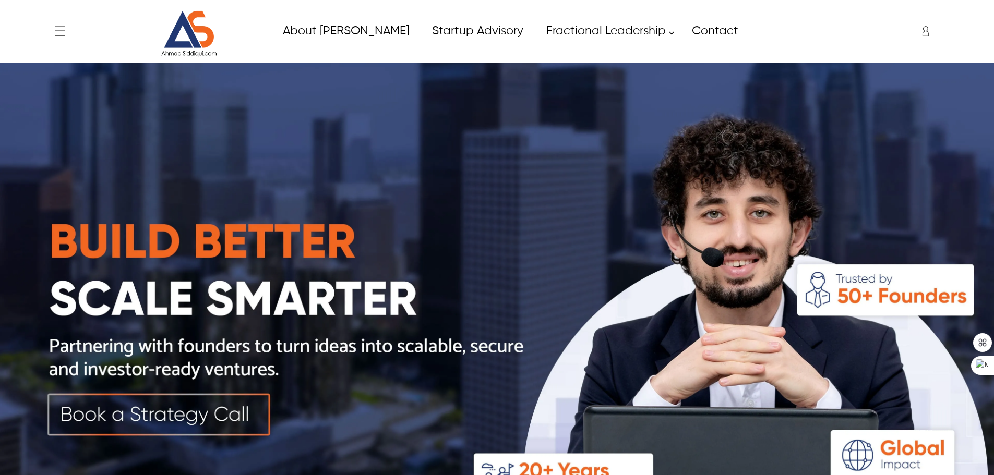
scroll to position [417, 0]
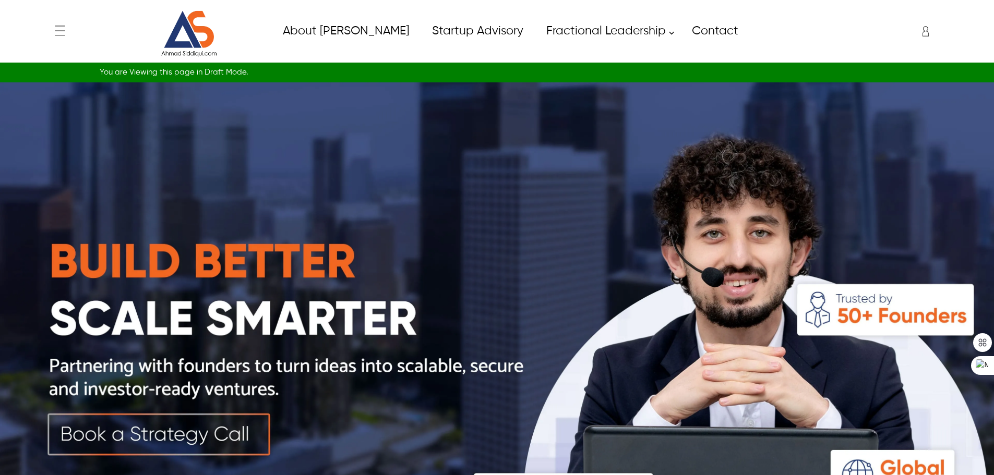
click at [174, 428] on img at bounding box center [497, 330] width 994 height 497
click at [158, 429] on img at bounding box center [497, 330] width 994 height 497
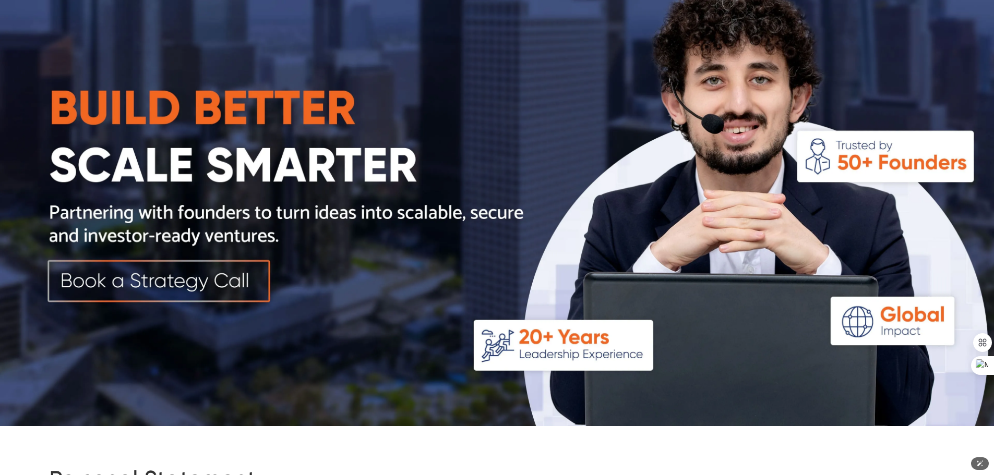
scroll to position [104, 0]
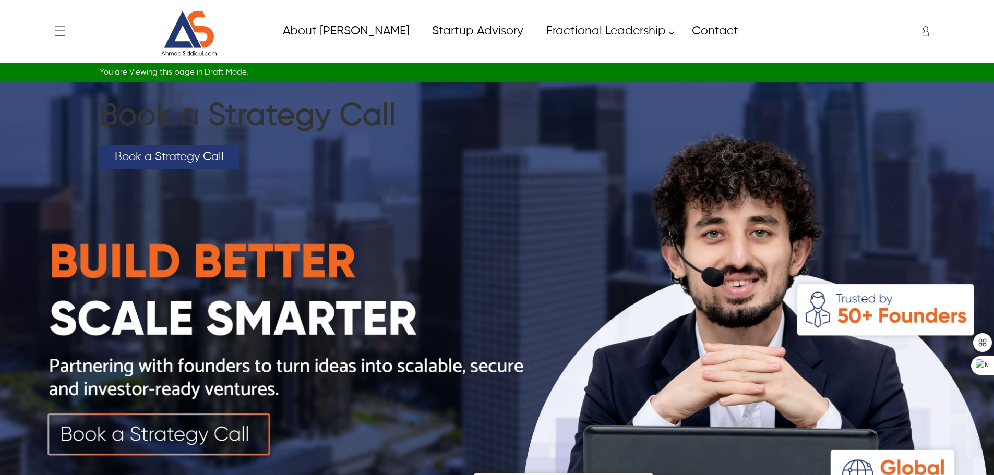
click at [169, 160] on link "Book a Strategy Call" at bounding box center [169, 157] width 140 height 24
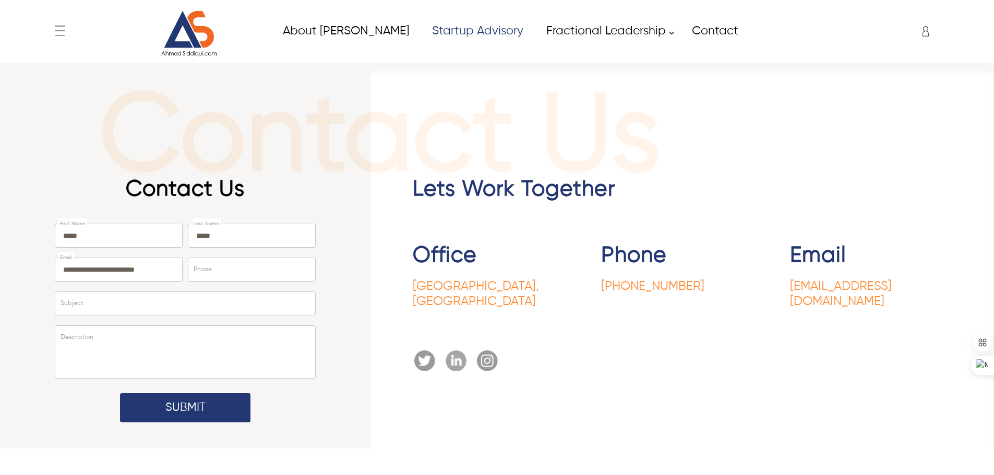
click at [420, 27] on link "Startup Advisory" at bounding box center [477, 30] width 114 height 23
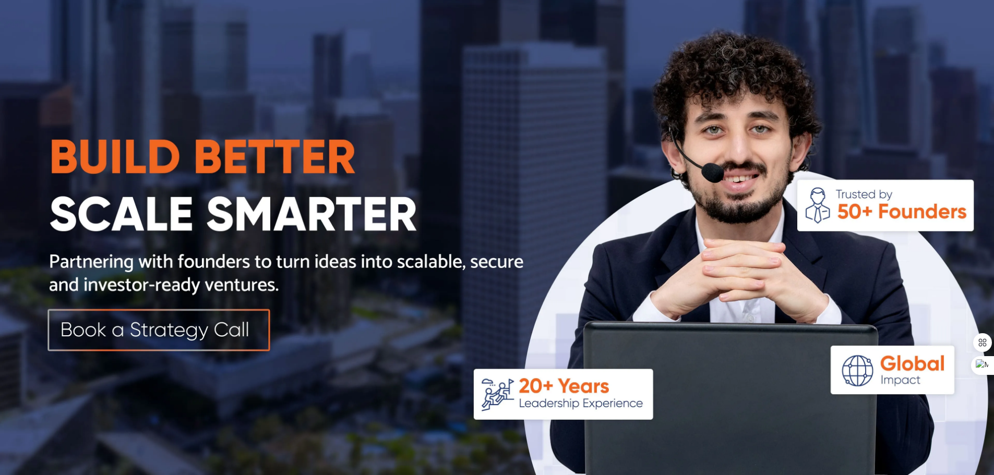
scroll to position [157, 0]
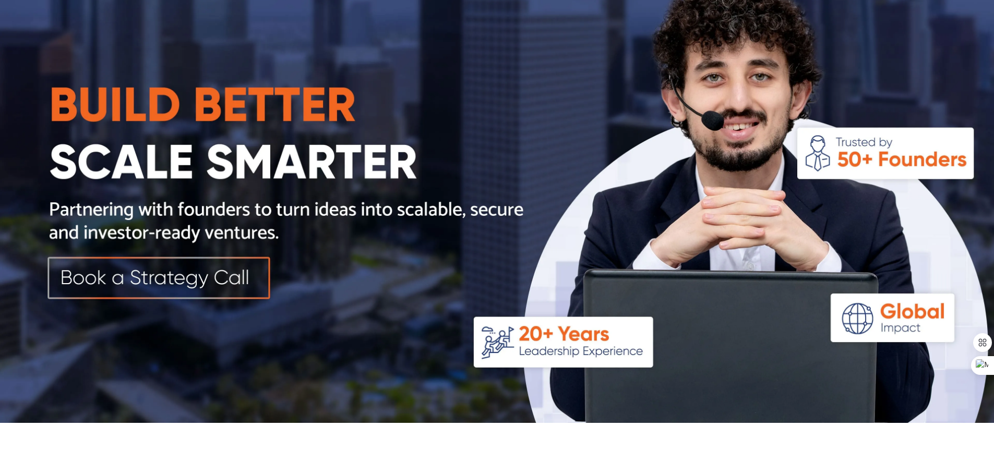
click at [193, 271] on img at bounding box center [497, 174] width 994 height 497
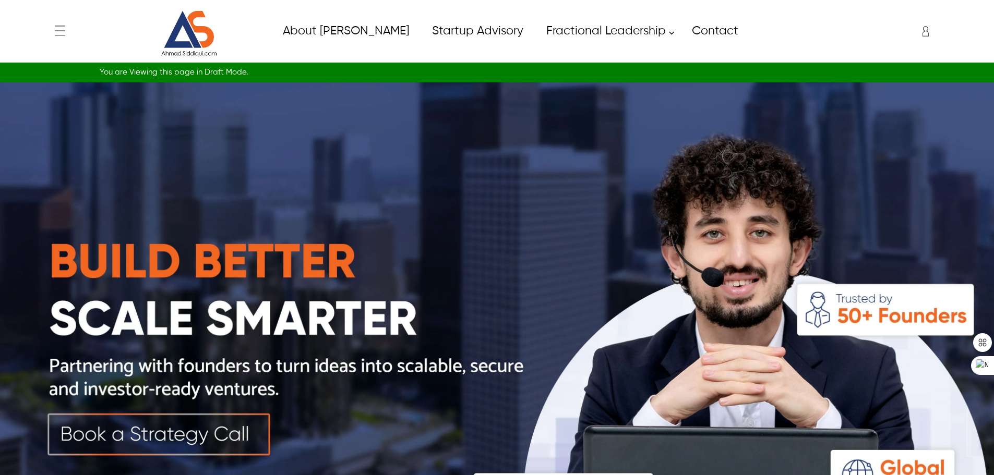
click at [778, 28] on div "Salik salik.arain@itverticals.com ✕ Admin Dashboard My Account Change Password …" at bounding box center [859, 31] width 172 height 26
click at [807, 23] on div "Salik salik.arain@itverticals.com ✕ Admin Dashboard My Account Change Password …" at bounding box center [859, 31] width 172 height 26
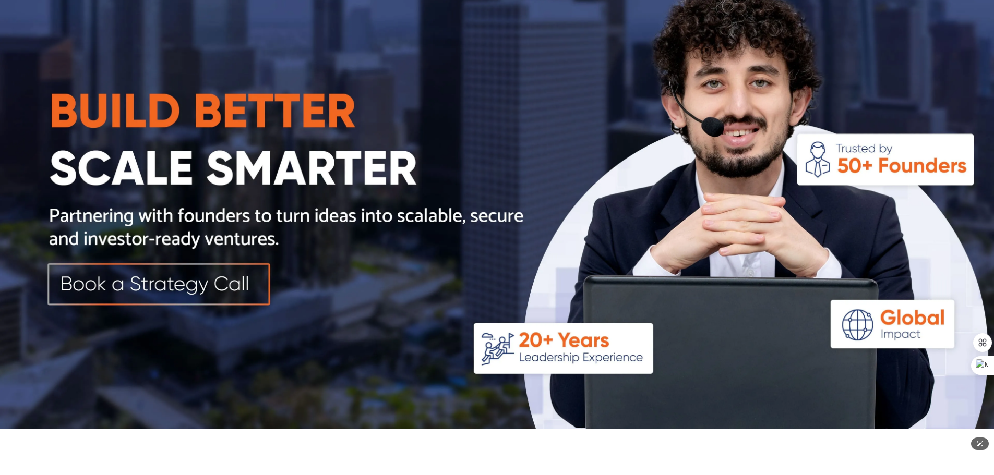
scroll to position [104, 0]
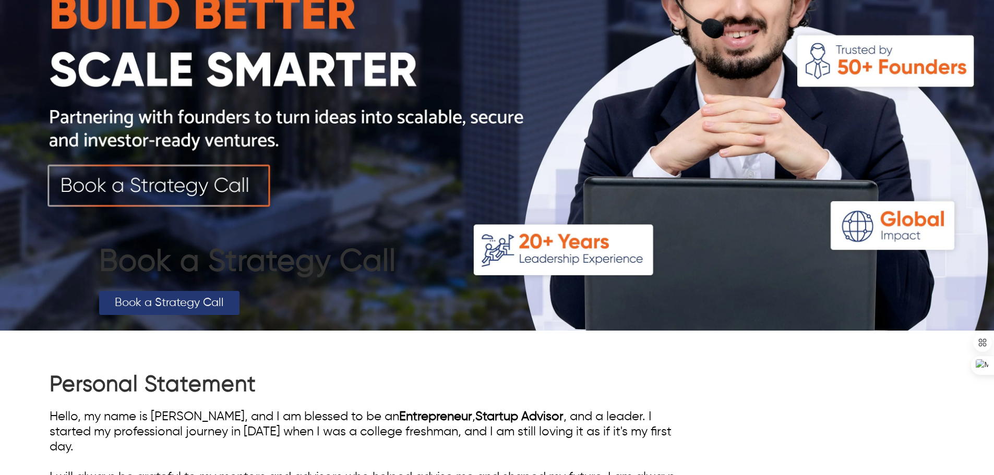
scroll to position [313, 0]
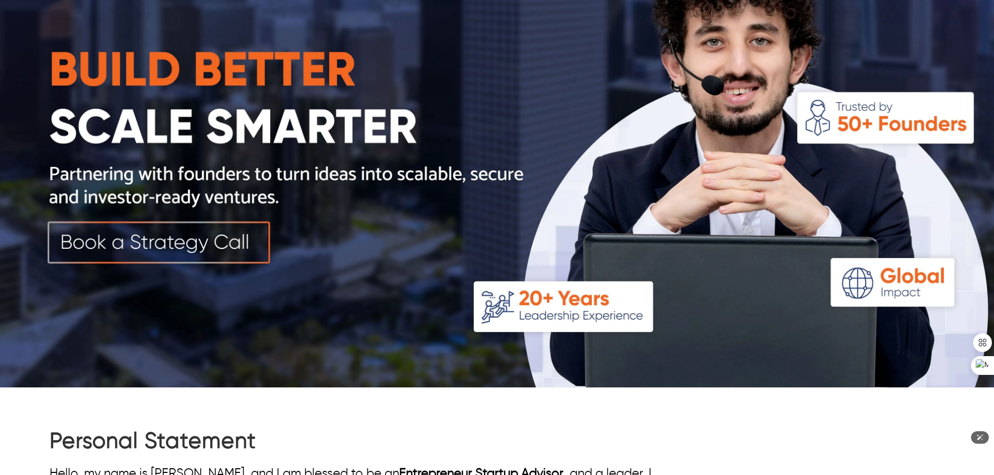
scroll to position [313, 0]
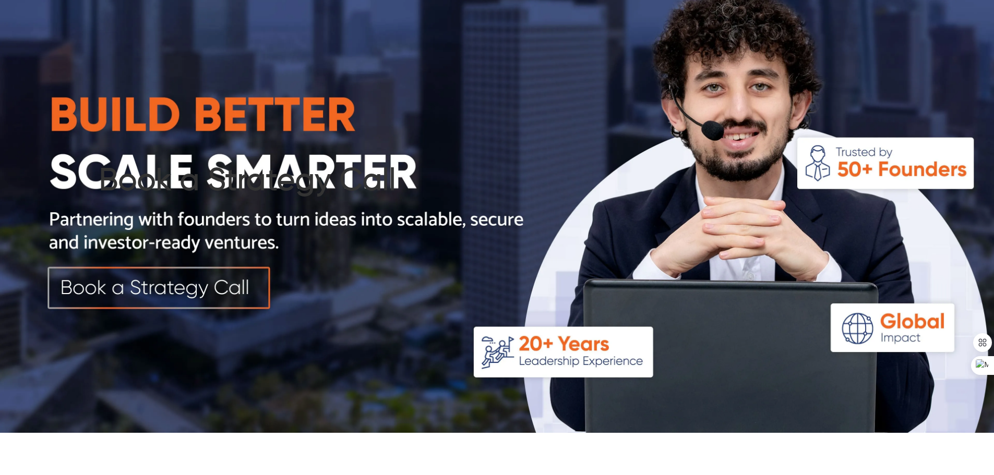
scroll to position [52, 0]
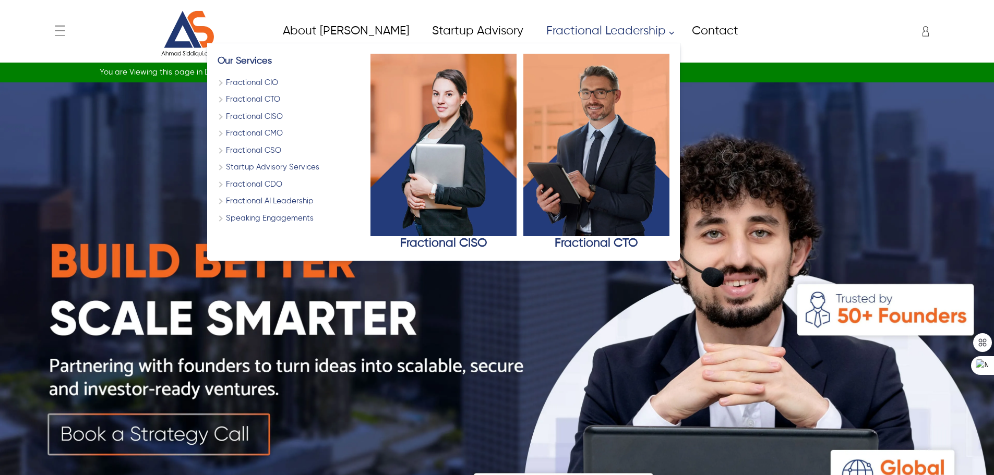
click at [534, 32] on link "Fractional Leadership" at bounding box center [607, 30] width 146 height 23
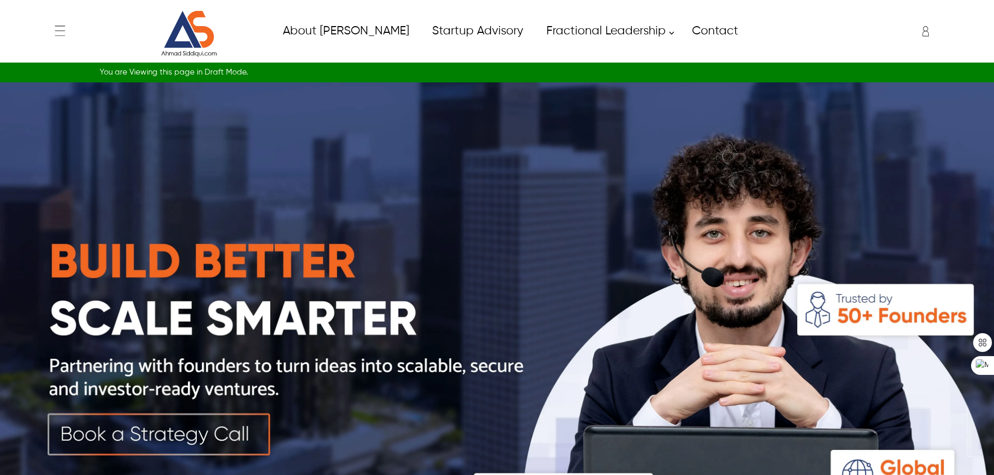
click at [169, 438] on img at bounding box center [497, 330] width 994 height 497
click at [61, 30] on icon at bounding box center [60, 31] width 21 height 21
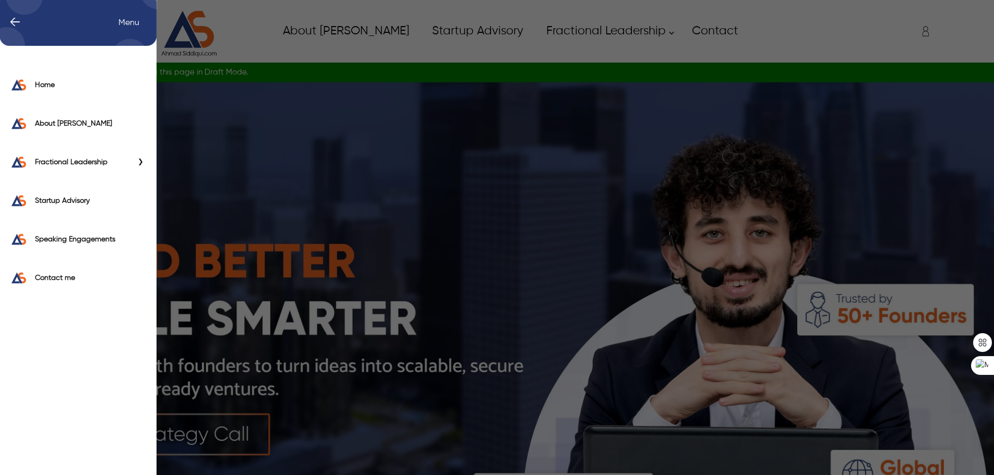
click at [47, 88] on label "Home" at bounding box center [90, 85] width 111 height 10
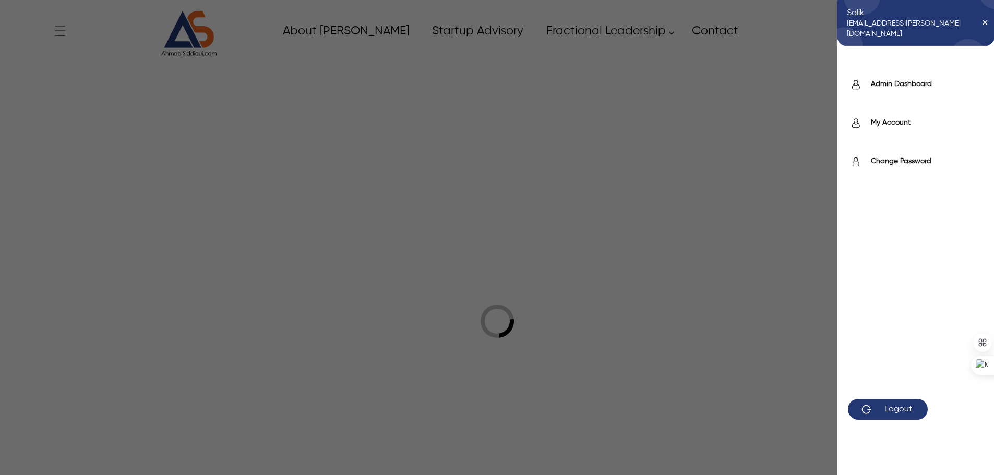
click at [926, 37] on icon at bounding box center [925, 31] width 21 height 21
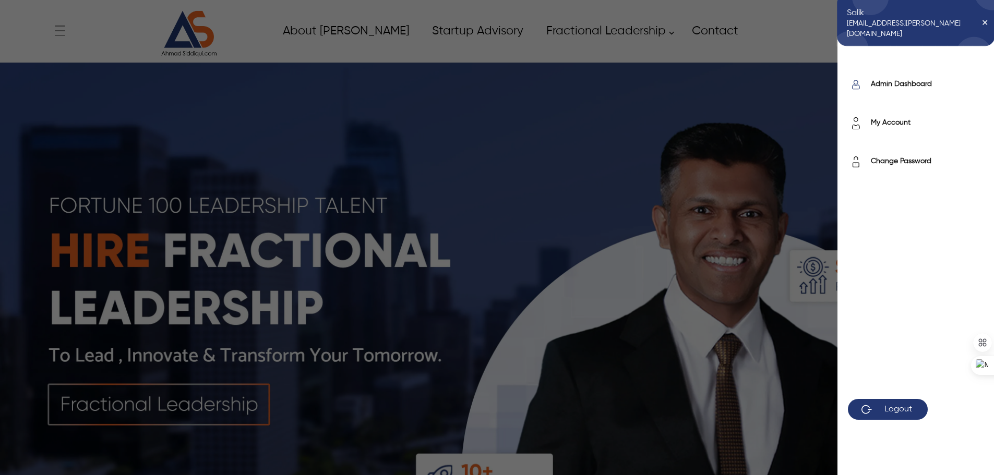
click at [892, 87] on label "Admin Dashboard" at bounding box center [927, 84] width 113 height 10
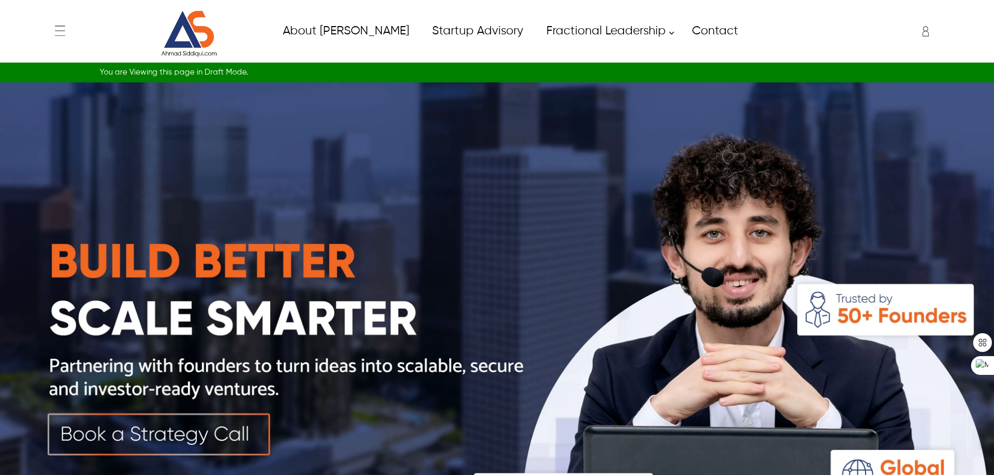
drag, startPoint x: 0, startPoint y: 0, endPoint x: 175, endPoint y: 433, distance: 467.2
click at [175, 433] on img at bounding box center [497, 330] width 994 height 497
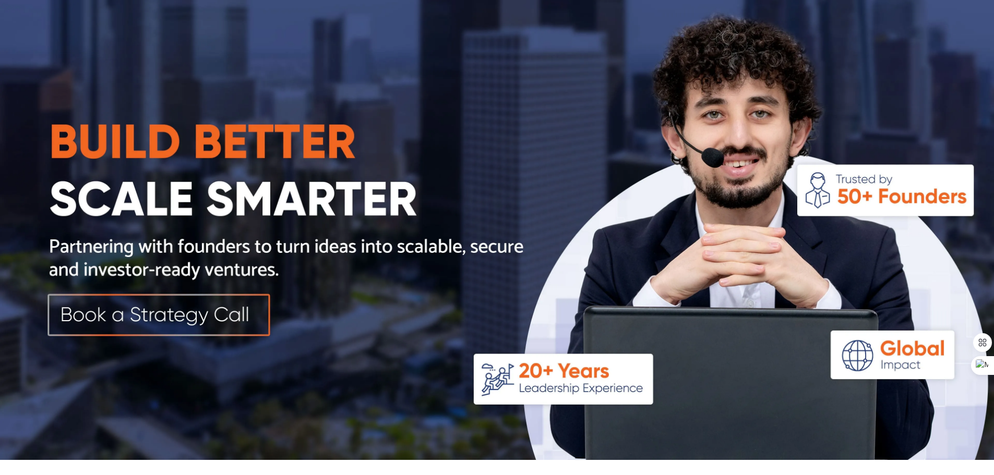
scroll to position [52, 0]
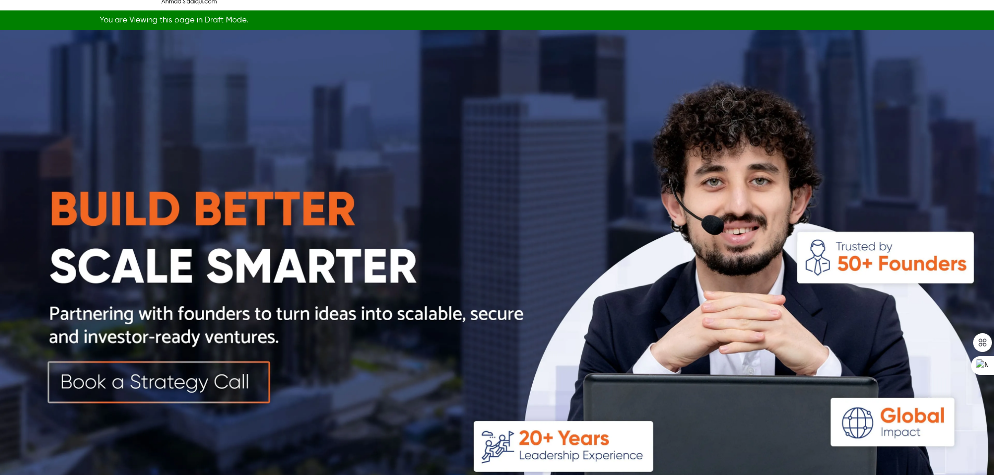
click at [560, 310] on img at bounding box center [497, 278] width 994 height 497
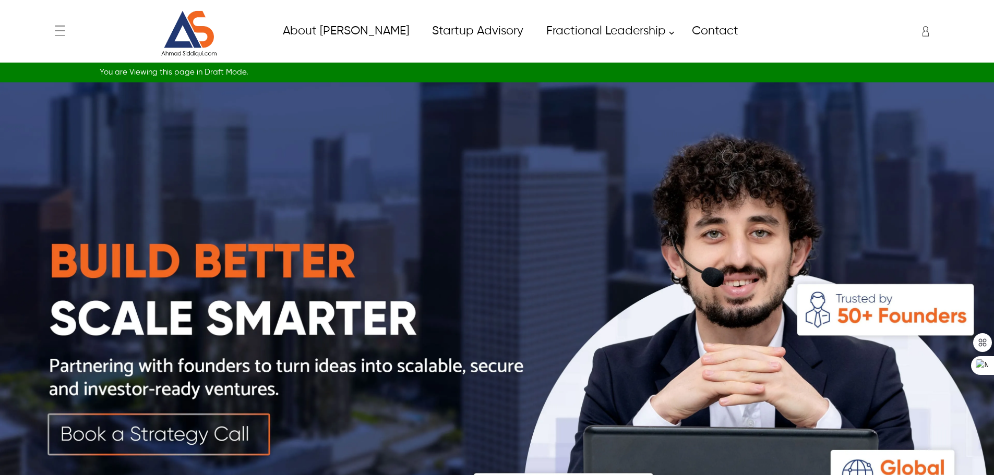
click at [134, 426] on img at bounding box center [497, 330] width 994 height 497
click at [180, 438] on img at bounding box center [497, 330] width 994 height 497
click at [180, 437] on img at bounding box center [497, 330] width 994 height 497
click at [179, 437] on img at bounding box center [497, 330] width 994 height 497
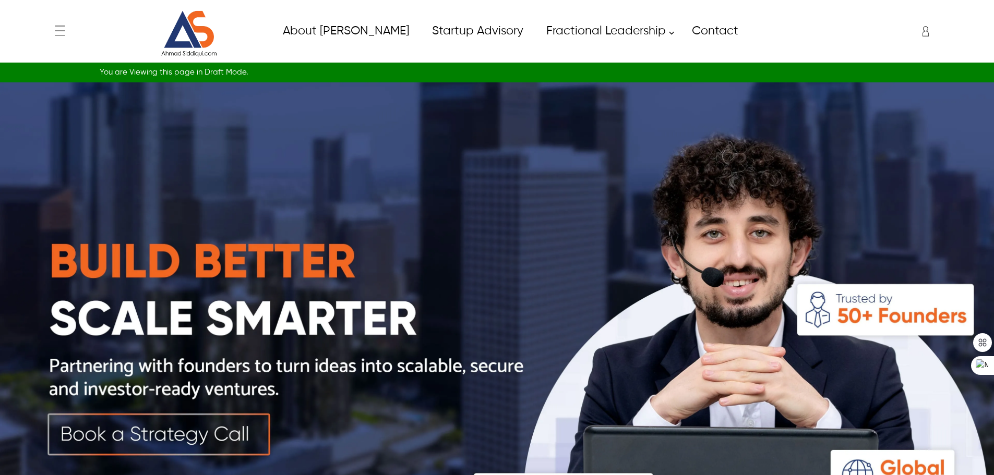
click at [179, 437] on img at bounding box center [497, 330] width 994 height 497
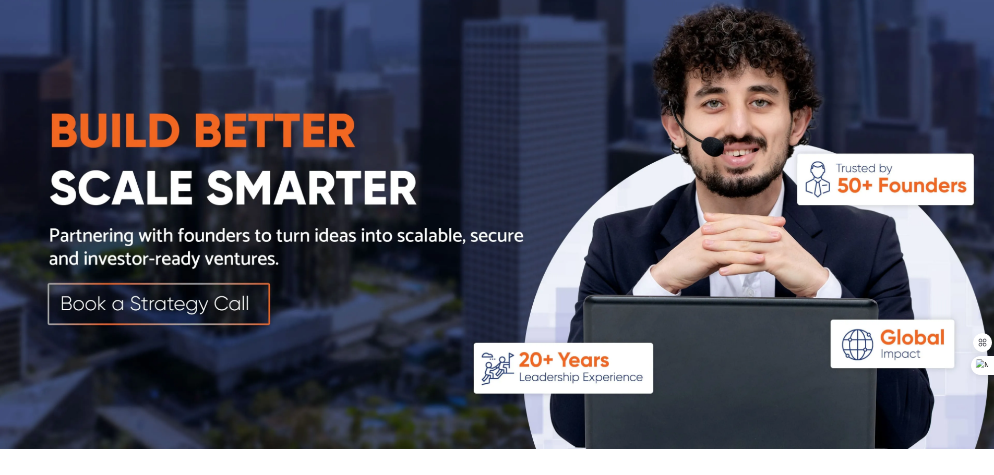
scroll to position [261, 0]
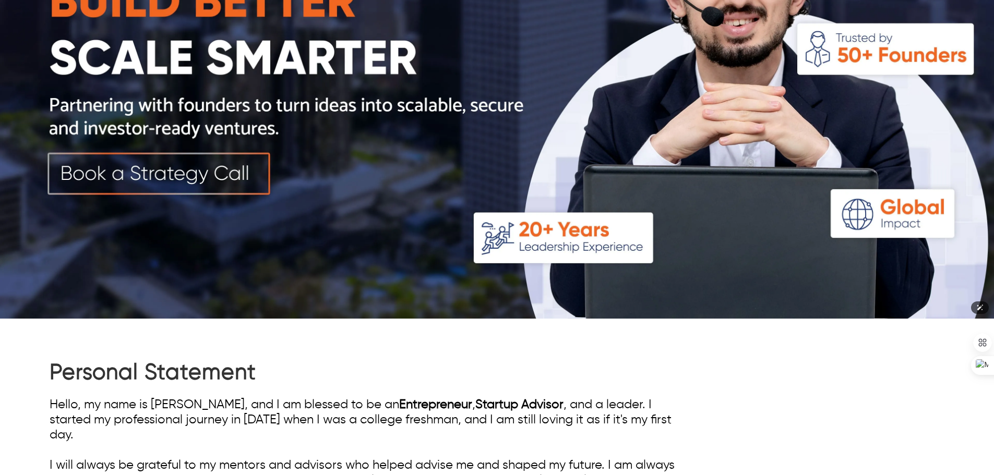
click at [194, 170] on img at bounding box center [497, 70] width 994 height 497
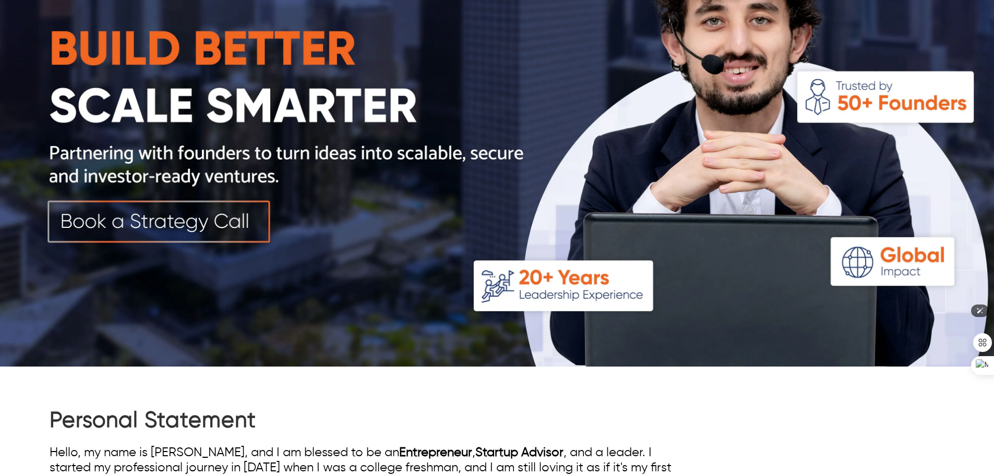
scroll to position [104, 0]
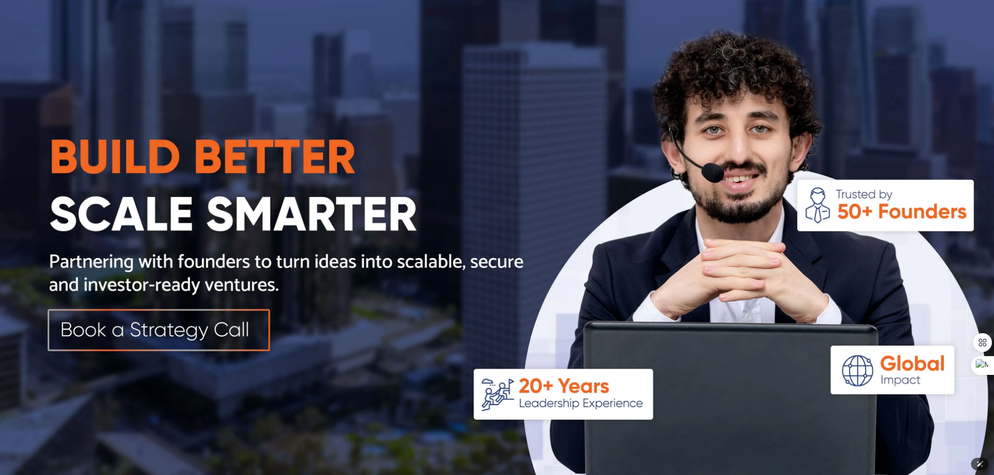
click at [212, 332] on img at bounding box center [497, 226] width 994 height 497
click at [203, 332] on img at bounding box center [497, 226] width 994 height 497
click at [203, 331] on img at bounding box center [497, 226] width 994 height 497
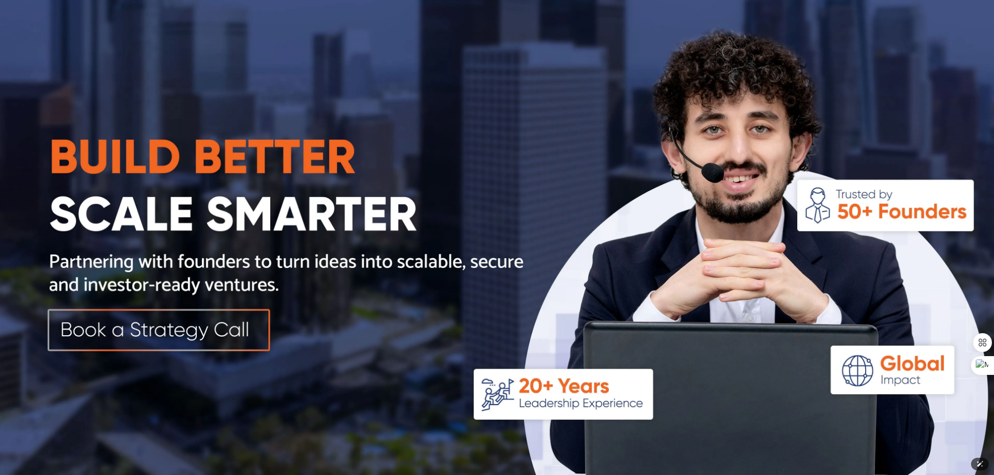
click at [204, 331] on img at bounding box center [497, 226] width 994 height 497
click at [205, 330] on img at bounding box center [497, 226] width 994 height 497
drag, startPoint x: 205, startPoint y: 330, endPoint x: 215, endPoint y: 324, distance: 12.2
click at [209, 335] on img at bounding box center [497, 226] width 994 height 497
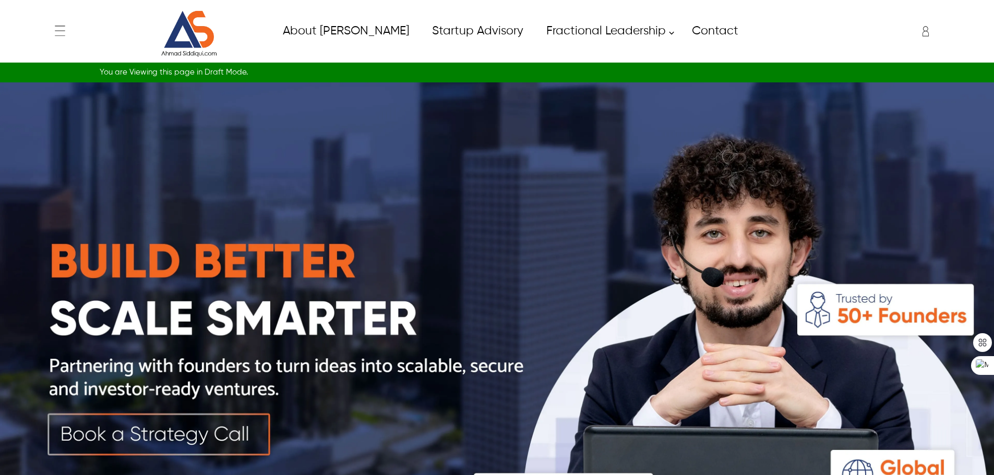
click at [198, 429] on img at bounding box center [497, 330] width 994 height 497
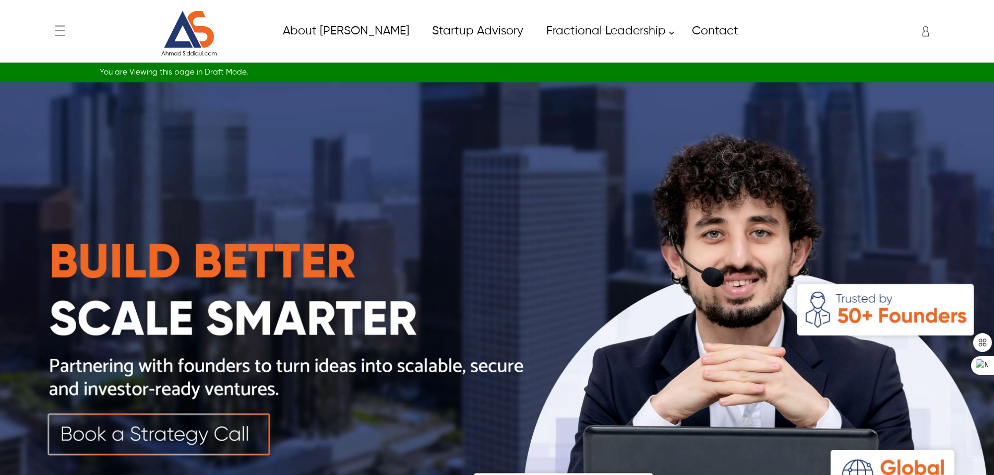
click at [198, 429] on img at bounding box center [497, 330] width 994 height 497
click at [204, 427] on img at bounding box center [497, 330] width 994 height 497
click at [208, 425] on img at bounding box center [497, 330] width 994 height 497
click at [381, 299] on img at bounding box center [497, 330] width 994 height 497
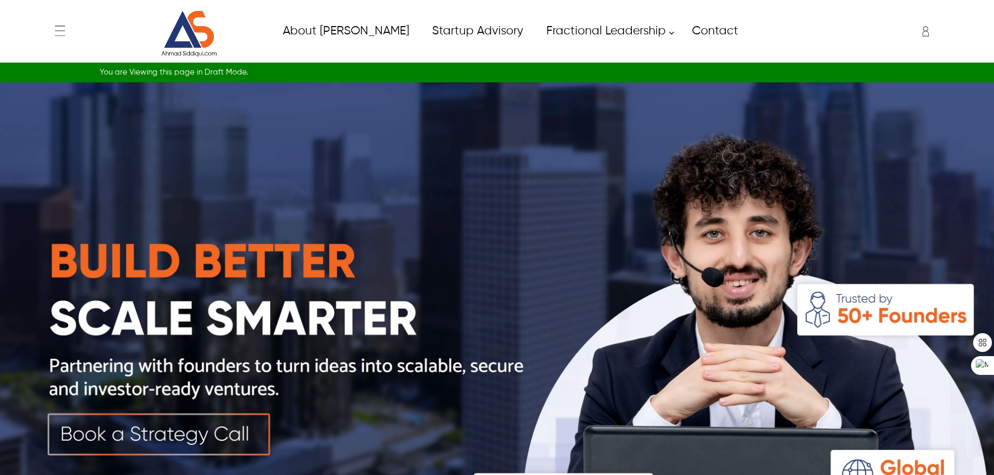
click at [472, 223] on img at bounding box center [497, 330] width 994 height 497
drag, startPoint x: 469, startPoint y: 223, endPoint x: 445, endPoint y: 227, distance: 24.8
click at [459, 225] on img at bounding box center [497, 330] width 994 height 497
click at [193, 439] on img at bounding box center [497, 330] width 994 height 497
click at [213, 433] on img at bounding box center [497, 330] width 994 height 497
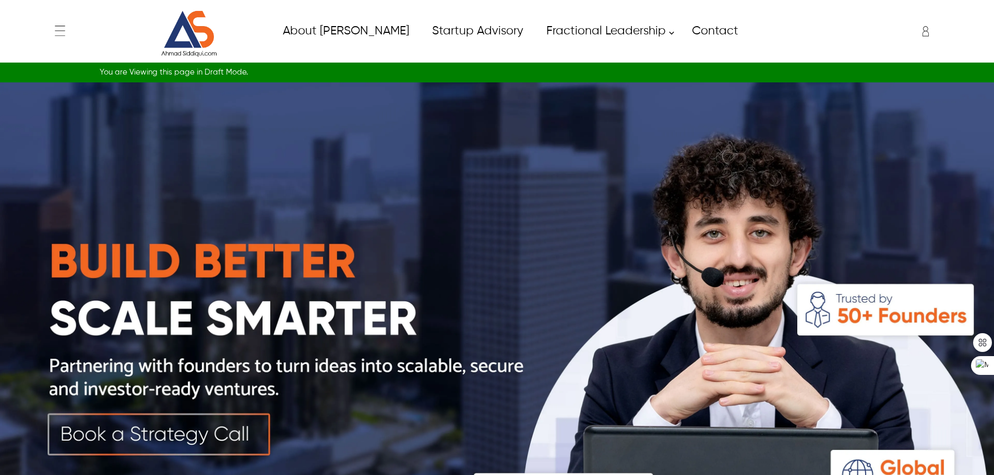
click at [395, 320] on img at bounding box center [497, 330] width 994 height 497
click at [274, 346] on img at bounding box center [497, 330] width 994 height 497
click at [221, 424] on img at bounding box center [497, 330] width 994 height 497
click at [222, 424] on img at bounding box center [497, 330] width 994 height 497
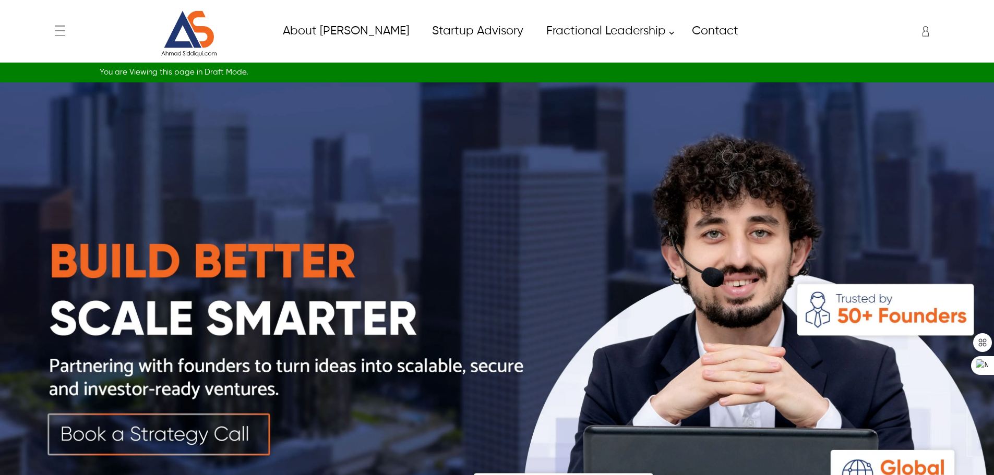
click at [222, 424] on img at bounding box center [497, 330] width 994 height 497
click at [221, 423] on img at bounding box center [497, 330] width 994 height 497
click at [222, 421] on img at bounding box center [497, 330] width 994 height 497
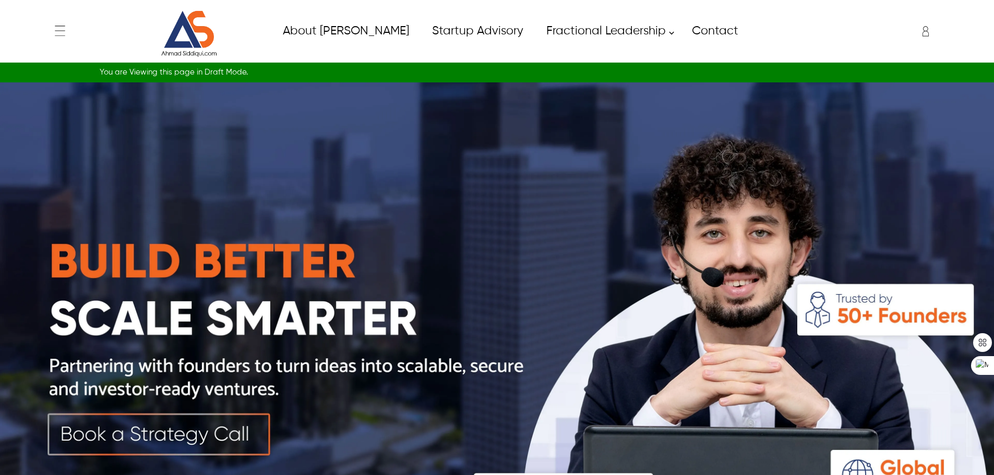
click at [223, 420] on img at bounding box center [497, 330] width 994 height 497
click at [224, 419] on img at bounding box center [497, 330] width 994 height 497
drag, startPoint x: 614, startPoint y: 270, endPoint x: 615, endPoint y: 265, distance: 5.2
click at [615, 270] on img at bounding box center [497, 330] width 994 height 497
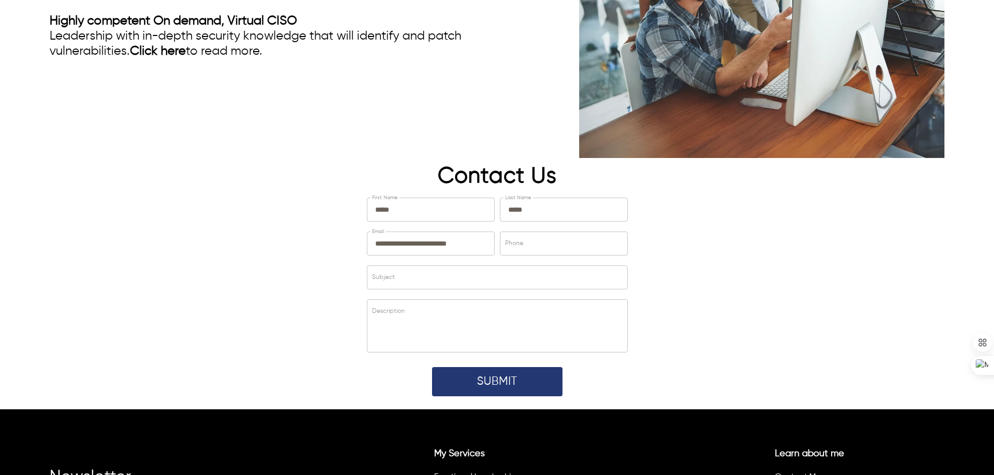
scroll to position [3380, 0]
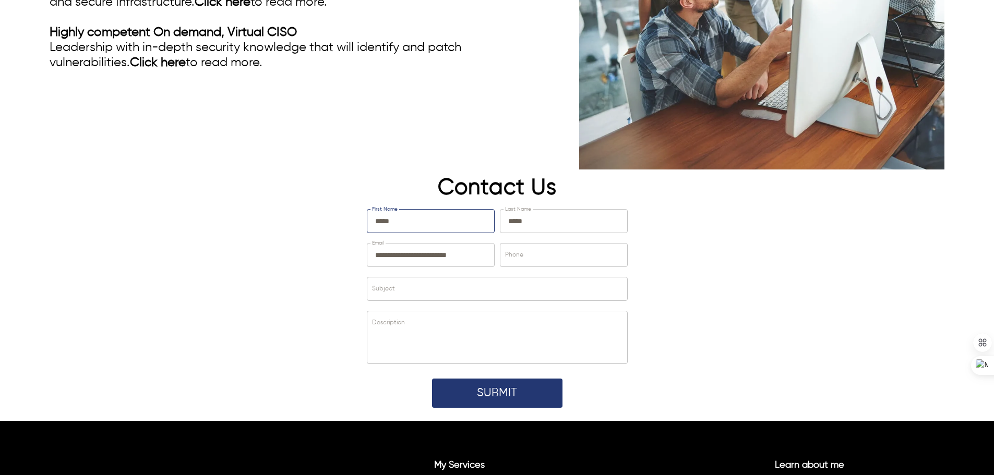
click at [428, 210] on input "*****" at bounding box center [430, 221] width 127 height 23
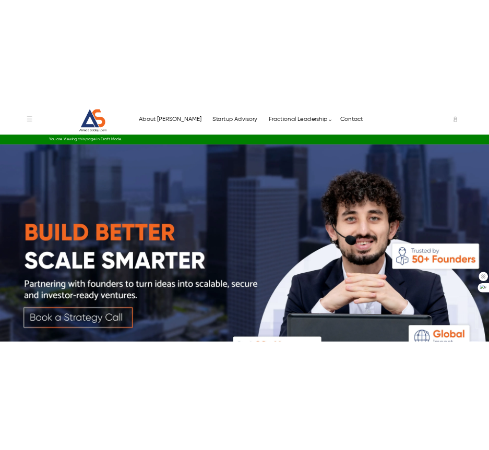
scroll to position [0, 0]
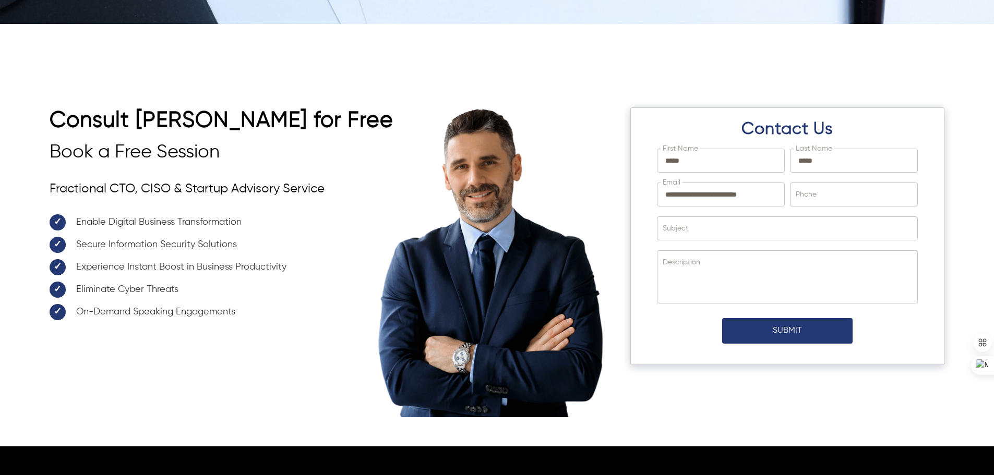
scroll to position [3513, 0]
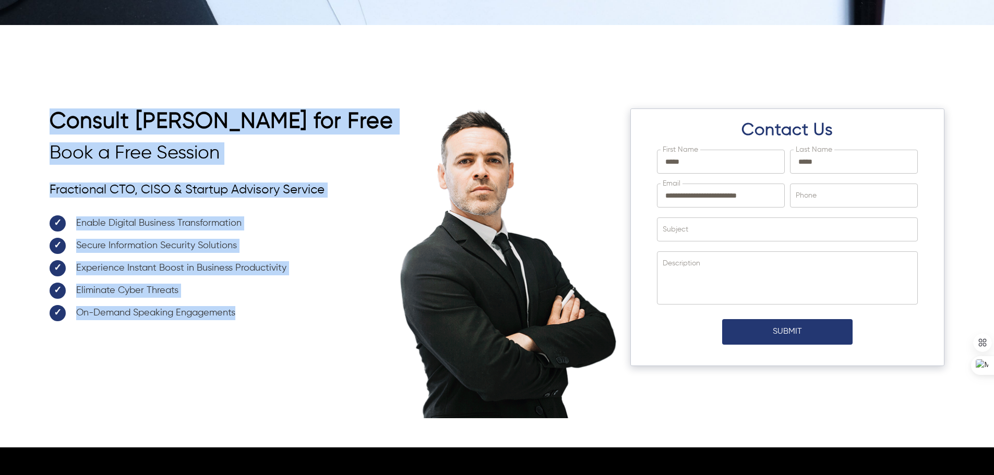
drag, startPoint x: 56, startPoint y: 110, endPoint x: 261, endPoint y: 327, distance: 298.6
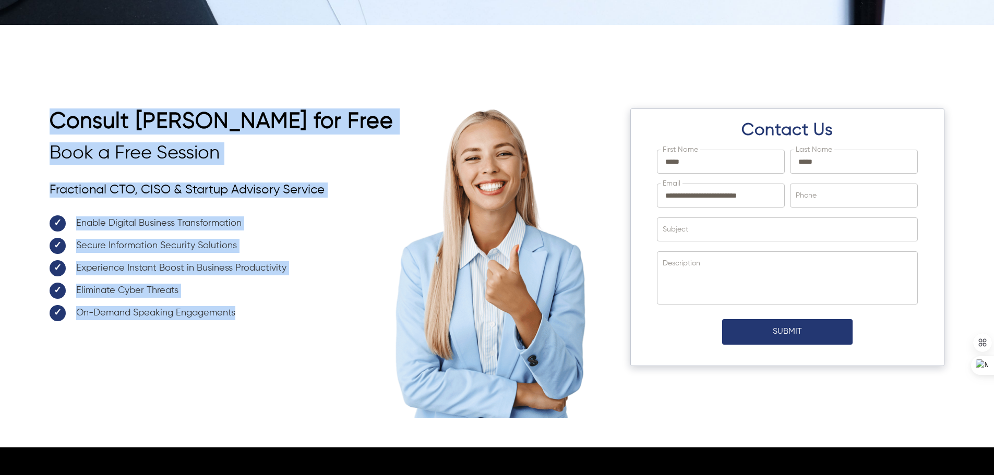
click at [261, 327] on div "**********" at bounding box center [497, 262] width 994 height 370
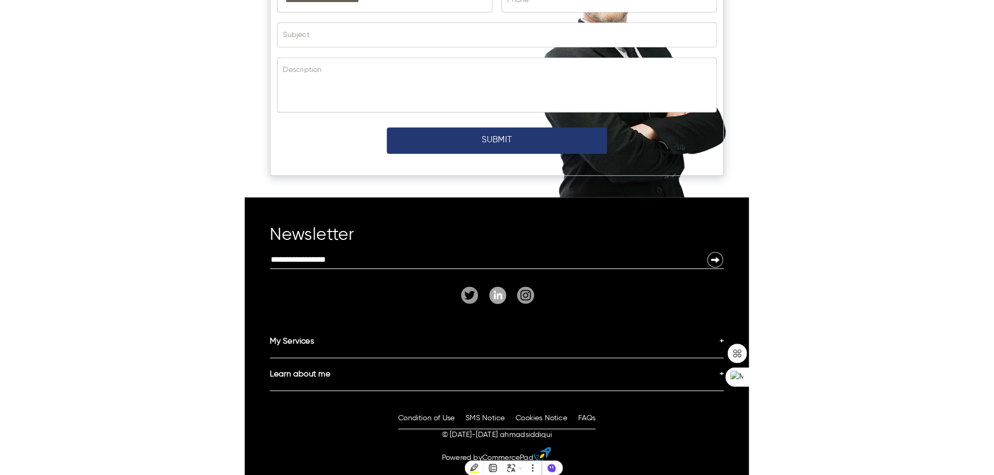
scroll to position [3450, 0]
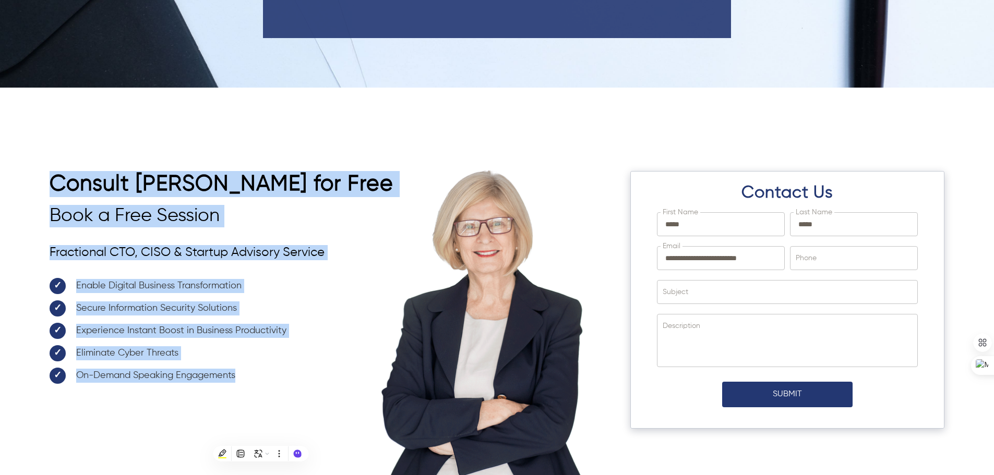
click at [495, 181] on div "**********" at bounding box center [497, 310] width 895 height 279
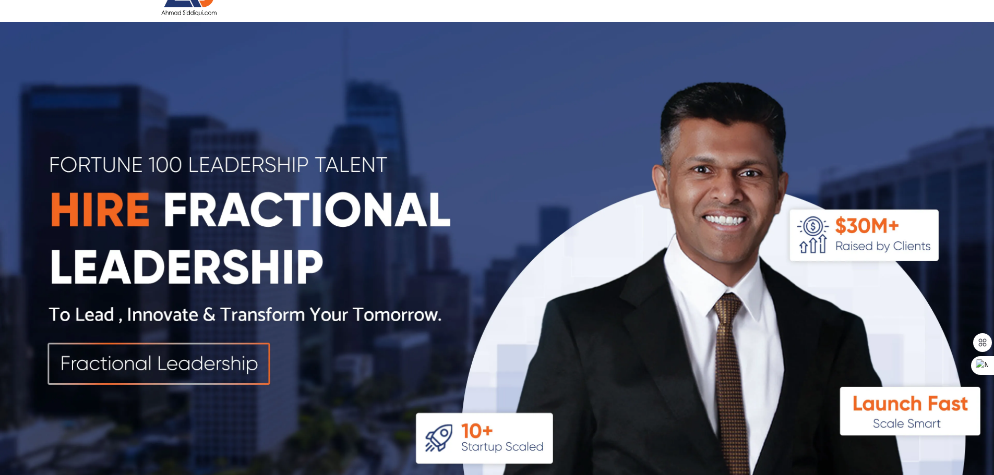
scroll to position [0, 0]
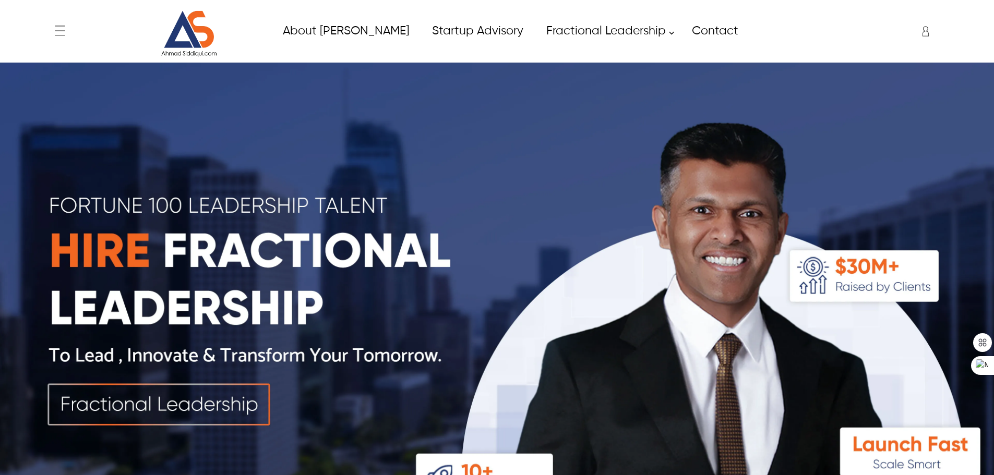
click at [915, 35] on div "Salik salik.arain@itverticals.com ✕ Admin Dashboard My Account Change Password …" at bounding box center [859, 31] width 172 height 26
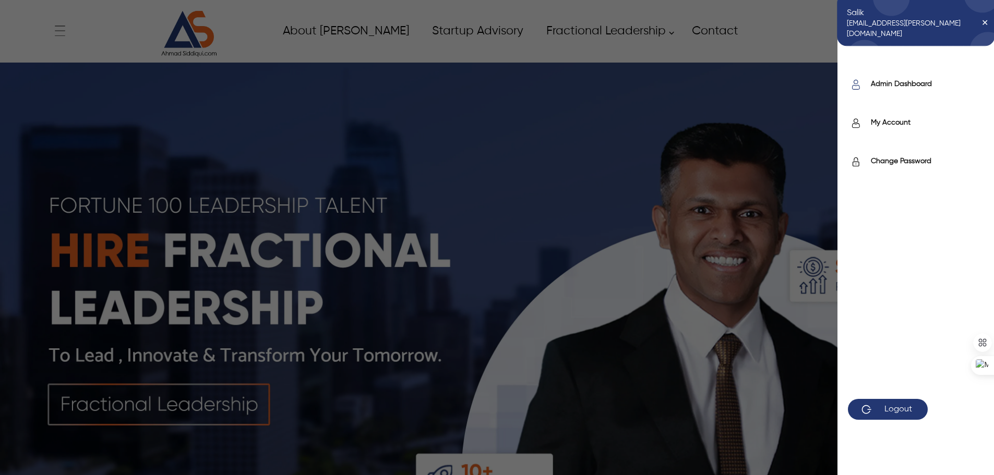
click at [913, 88] on label "Admin Dashboard" at bounding box center [927, 84] width 113 height 10
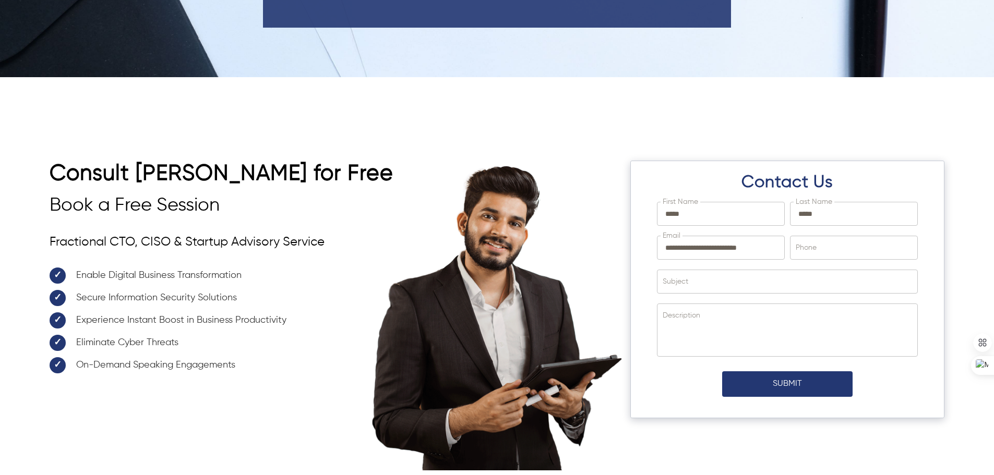
scroll to position [3565, 0]
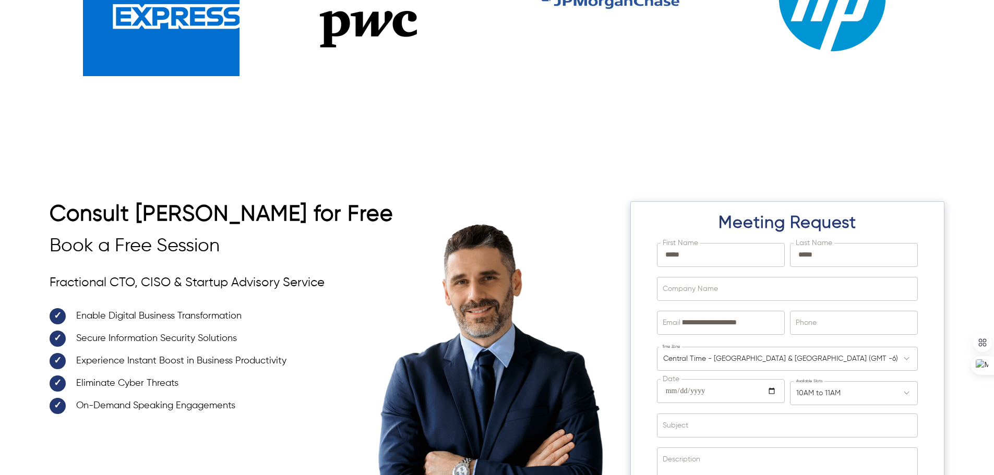
scroll to position [2333, 0]
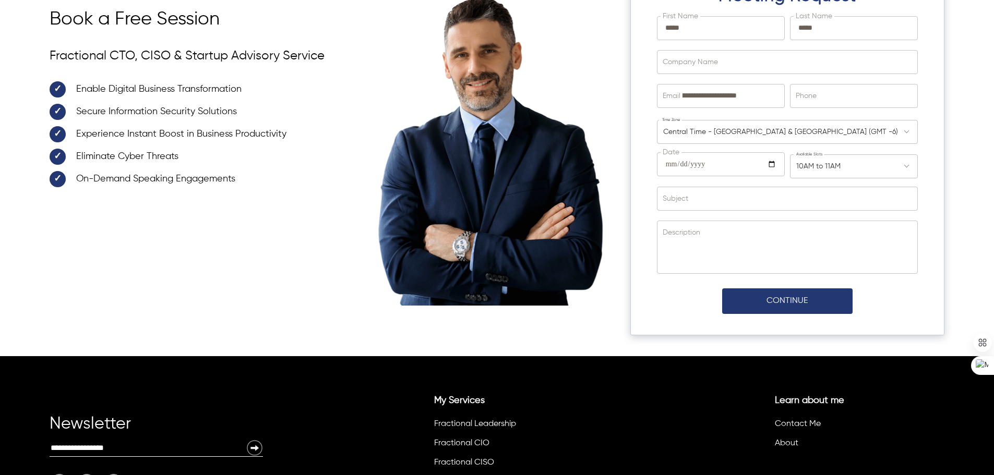
scroll to position [3542, 0]
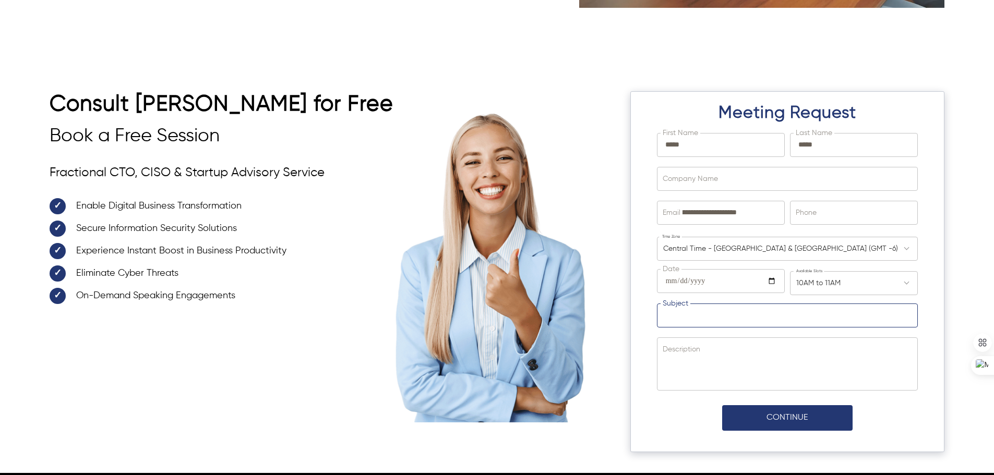
click at [691, 304] on input "Subject" at bounding box center [787, 315] width 260 height 23
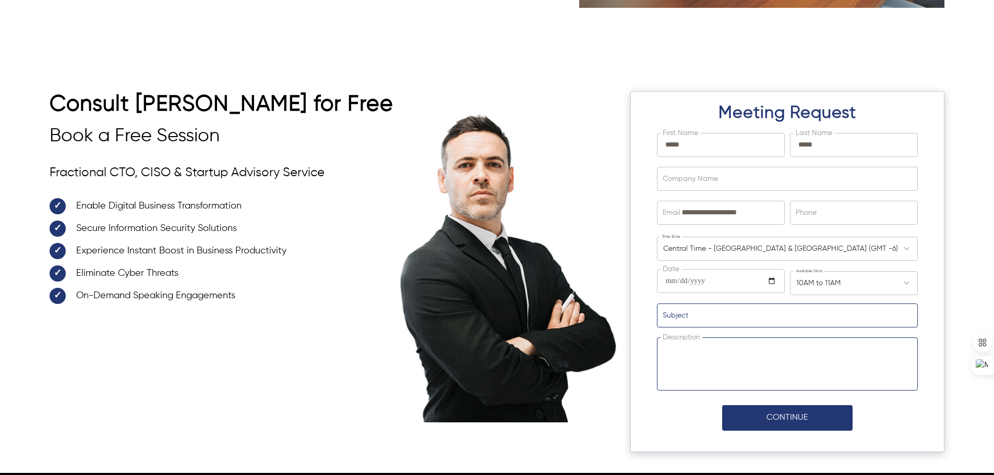
click at [666, 340] on textarea "Description" at bounding box center [787, 364] width 260 height 52
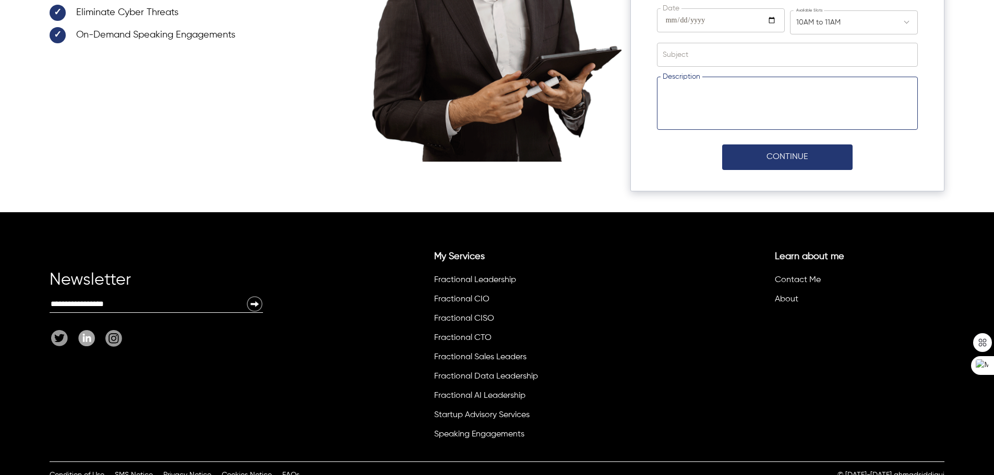
scroll to position [3594, 0]
